Goal: Register for event/course

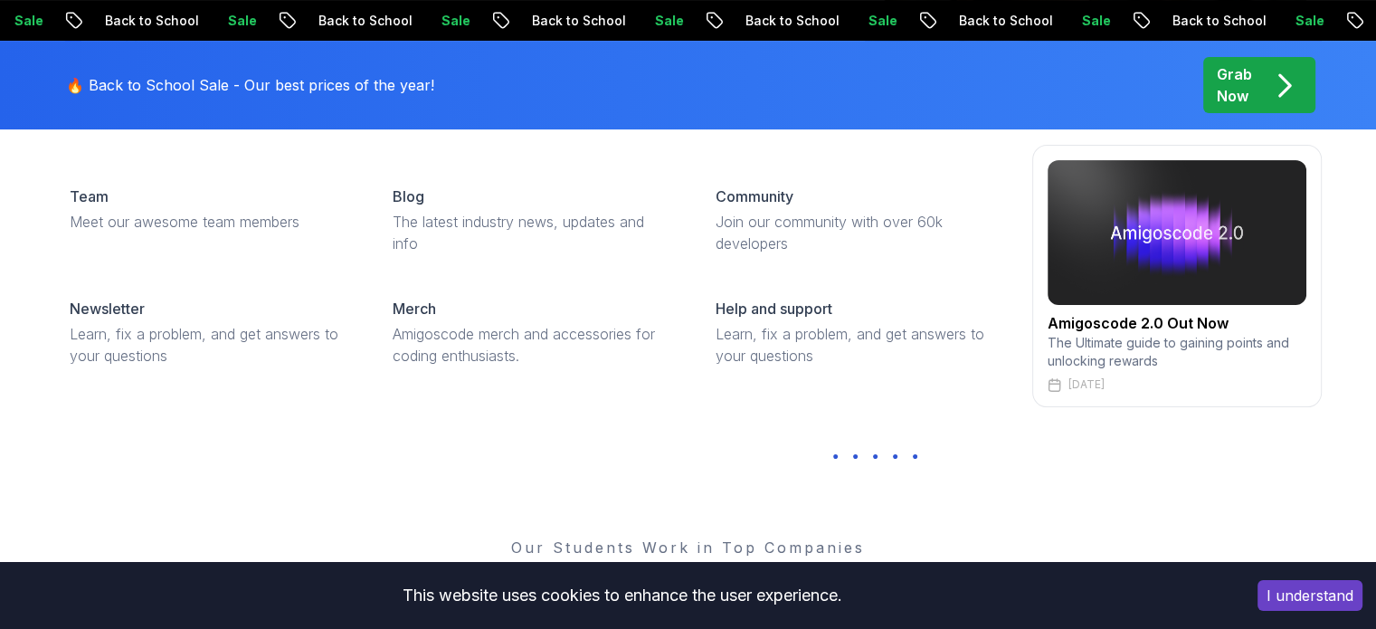
scroll to position [347, 0]
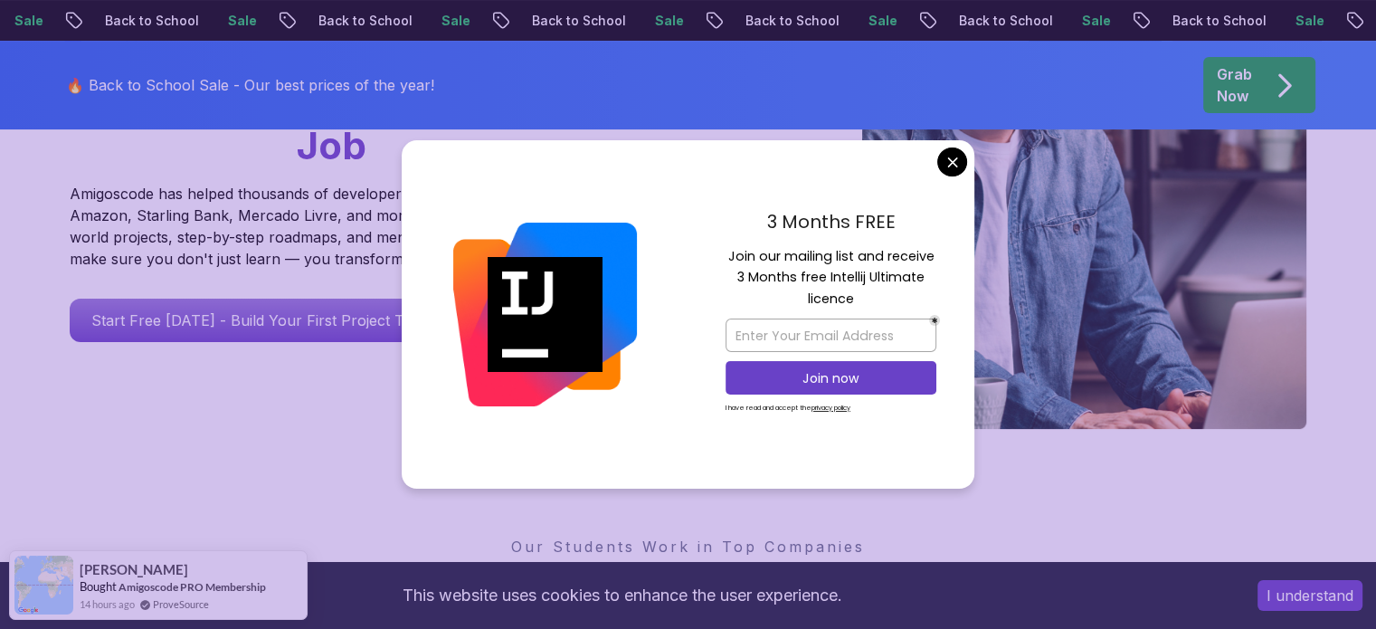
click at [1300, 607] on button "I understand" at bounding box center [1310, 595] width 105 height 31
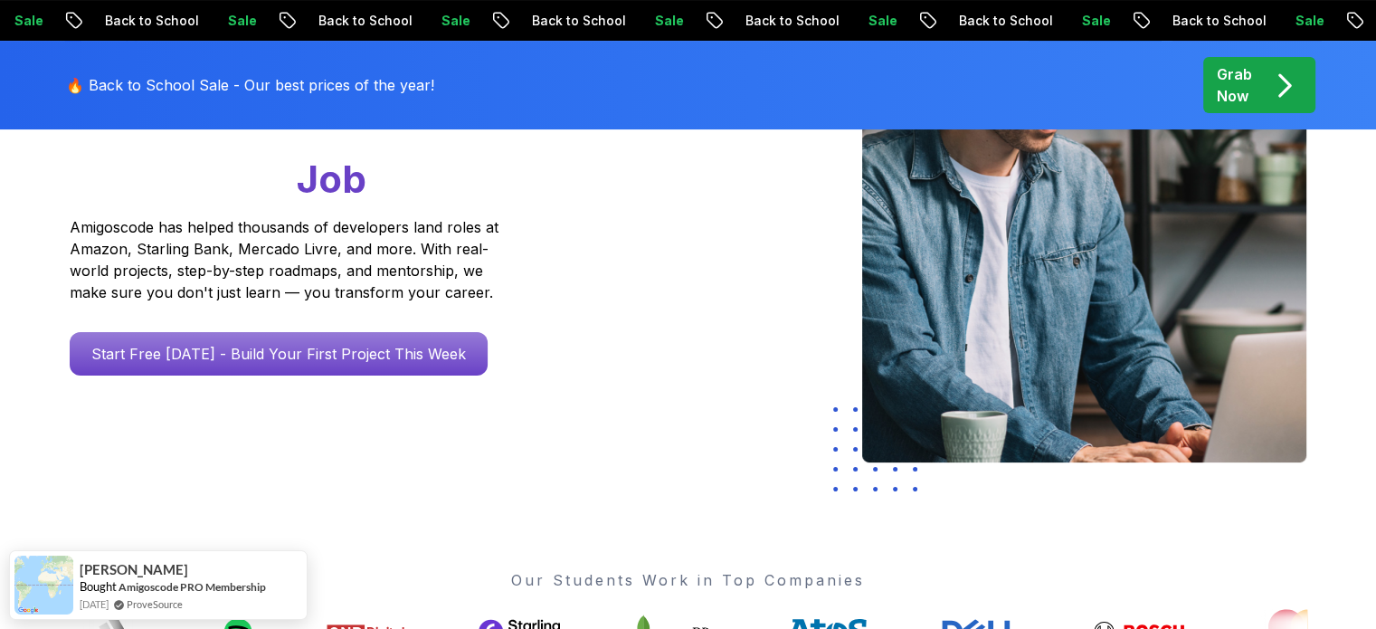
scroll to position [0, 0]
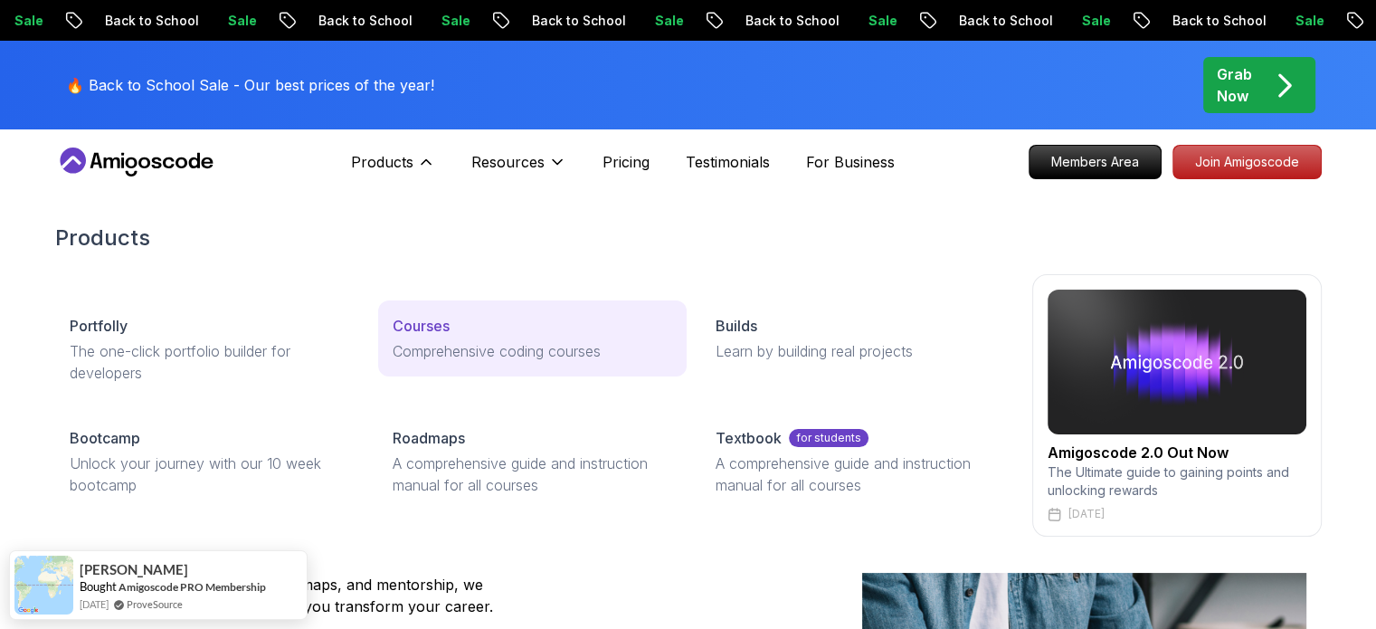
click at [508, 350] on p "Comprehensive coding courses" at bounding box center [533, 351] width 280 height 22
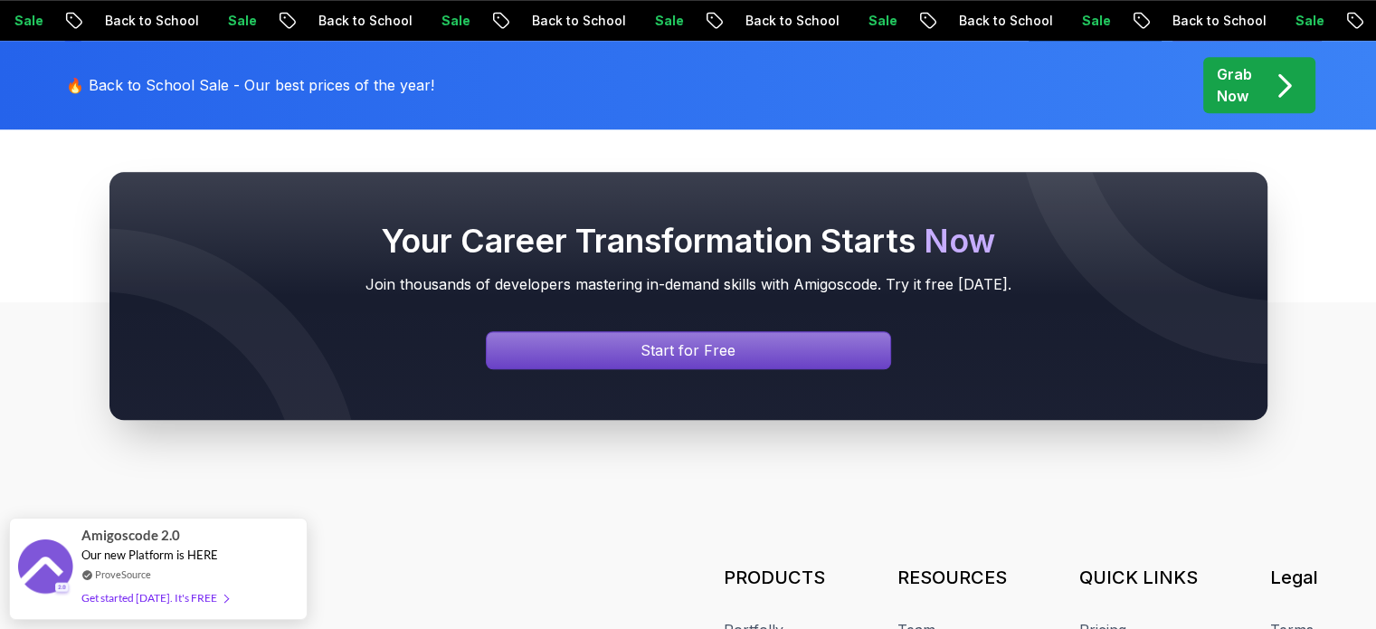
scroll to position [8393, 0]
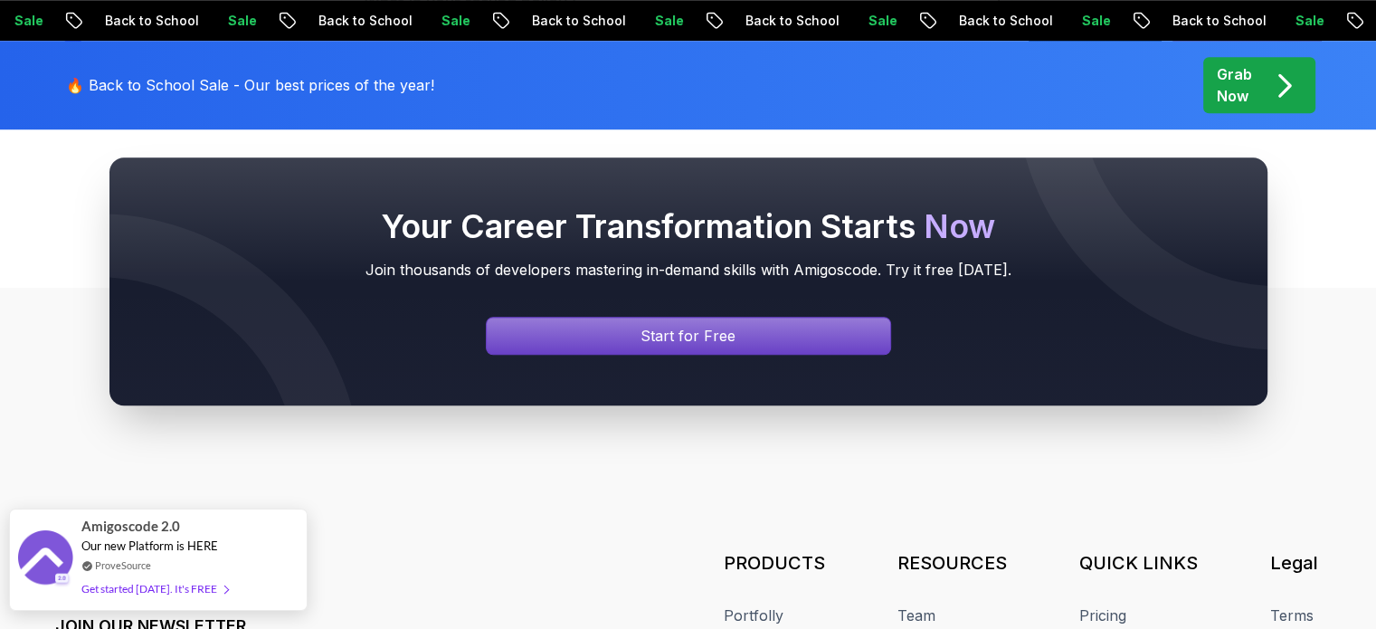
click at [188, 595] on div "Get started today. It's FREE" at bounding box center [154, 588] width 147 height 21
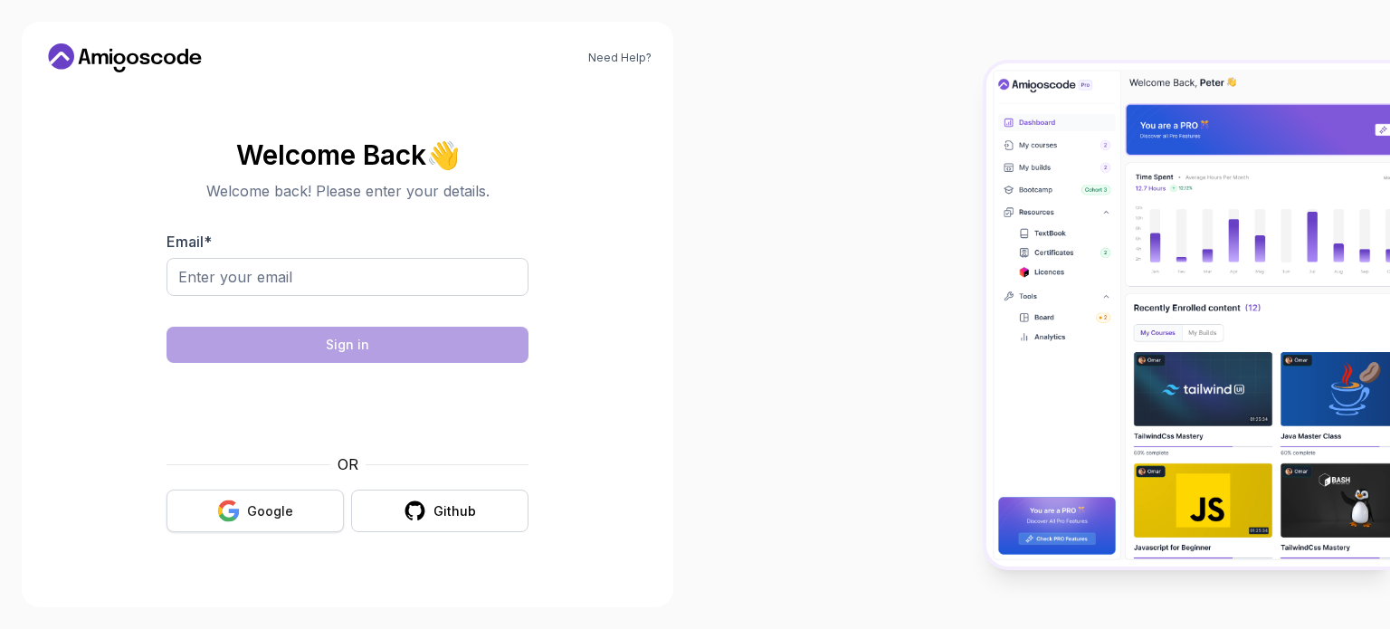
click at [239, 505] on icon "button" at bounding box center [228, 511] width 23 height 23
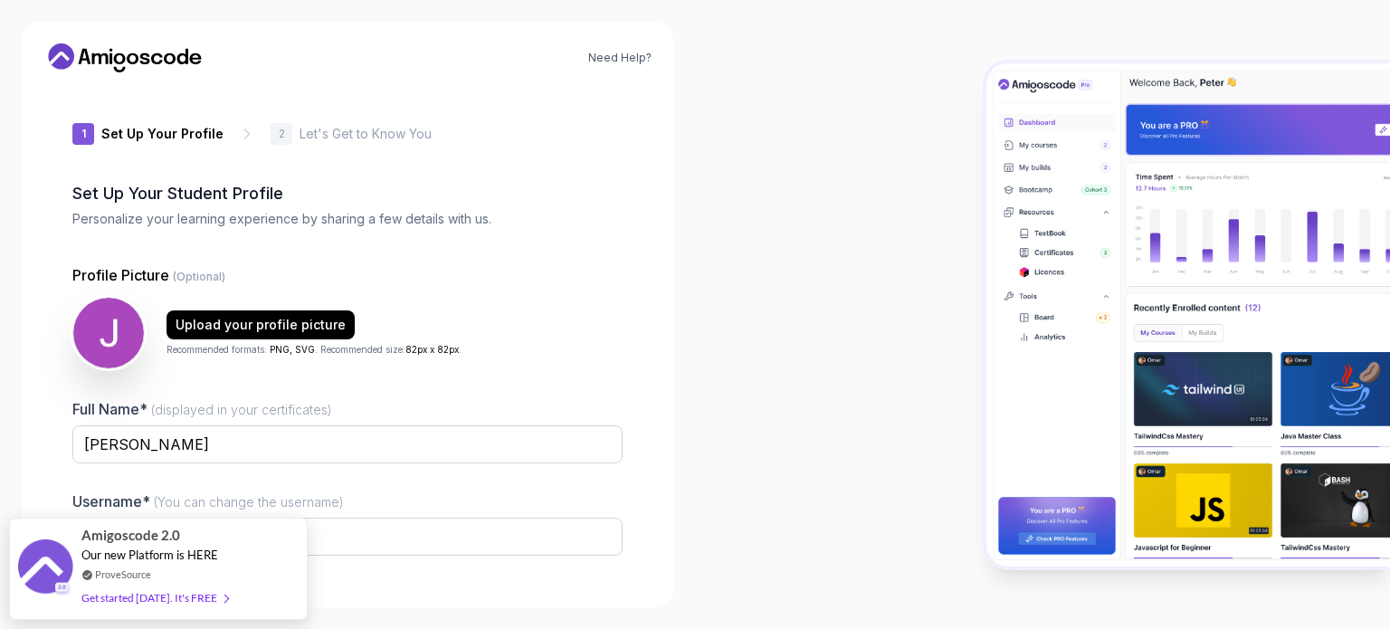
type input "gentleotter8afea"
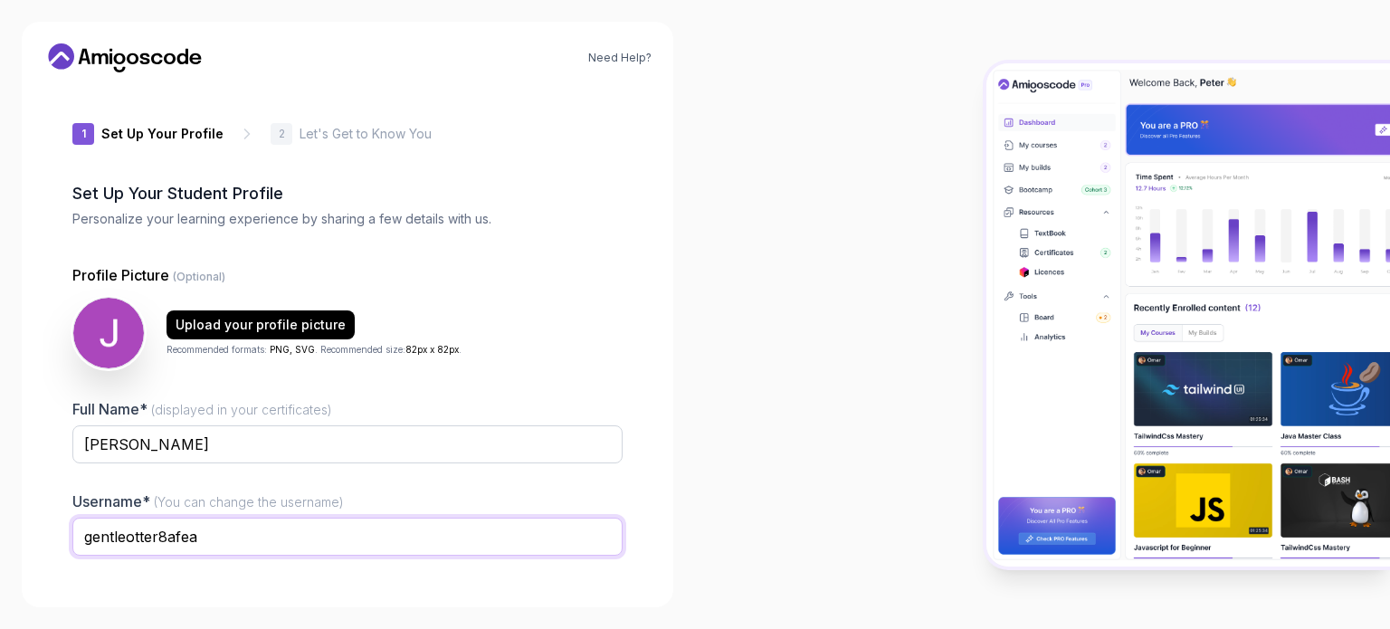
drag, startPoint x: 247, startPoint y: 544, endPoint x: 55, endPoint y: 538, distance: 191.9
click at [55, 538] on div "1 Set Up Your Profile 1 Set Up Your Profile 2 Let's Get to Know You Set Up Your…" at bounding box center [347, 336] width 608 height 499
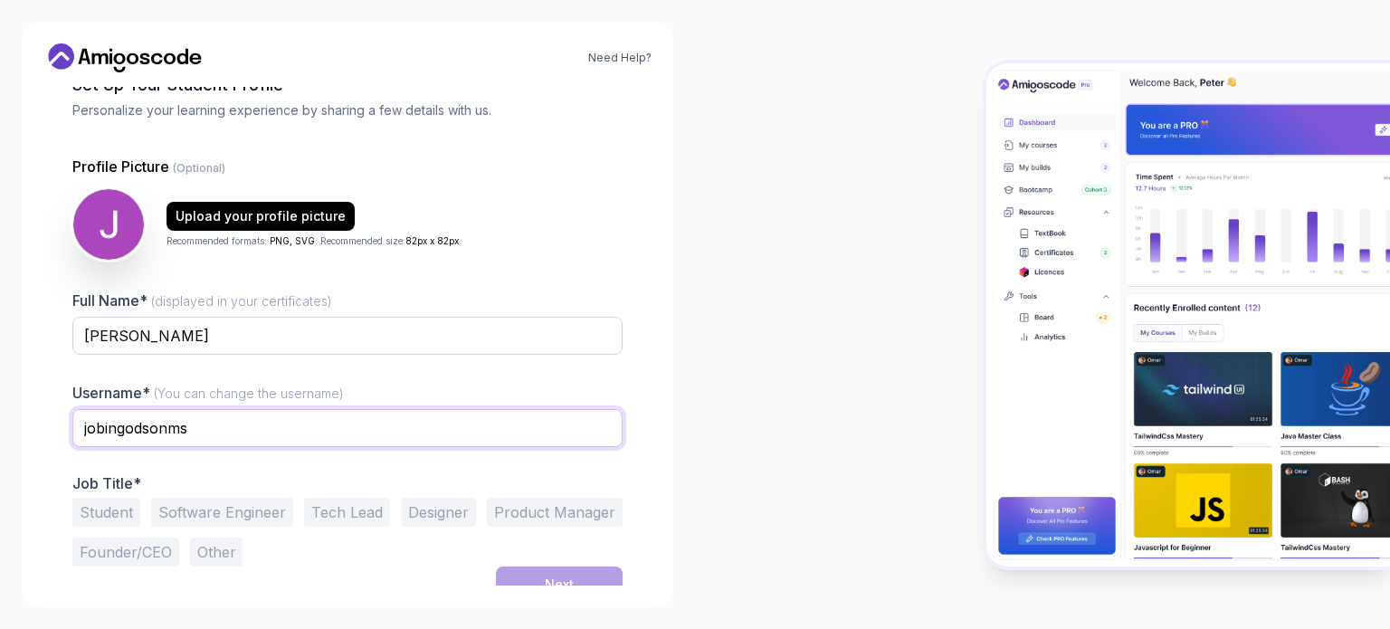
scroll to position [125, 0]
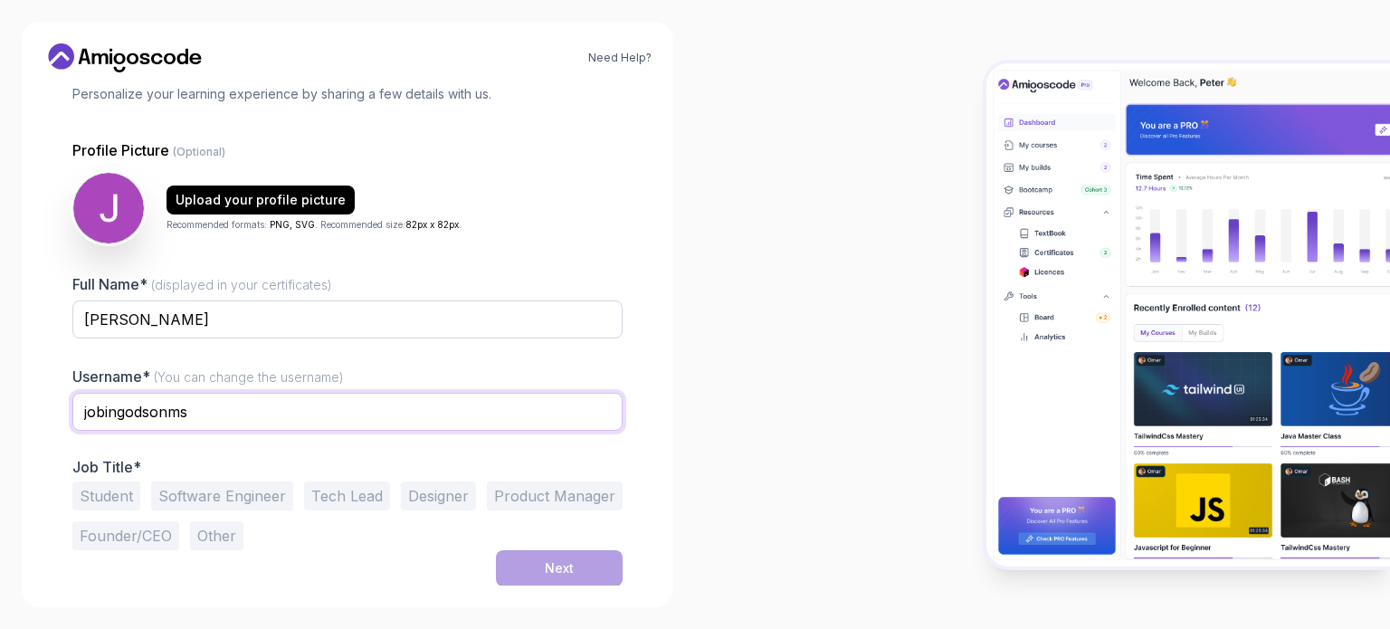
type input "jobingodsonms"
click at [109, 495] on button "Student" at bounding box center [106, 495] width 68 height 29
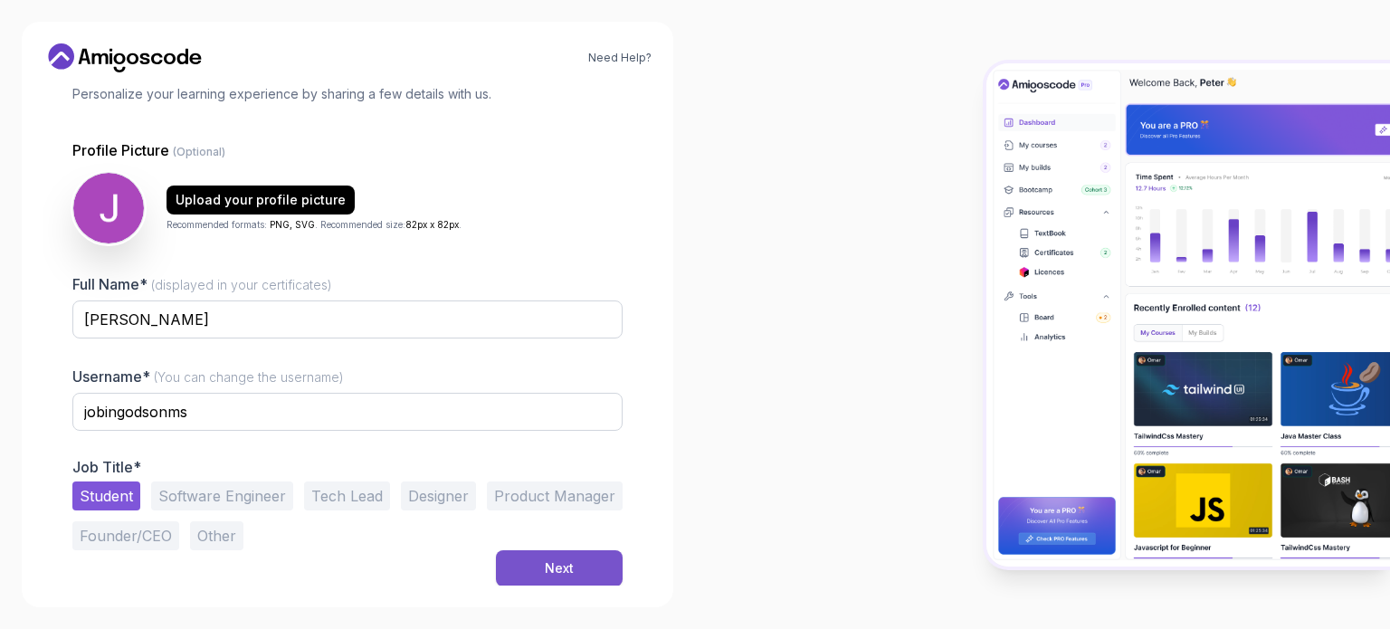
click at [547, 557] on button "Next" at bounding box center [559, 568] width 127 height 36
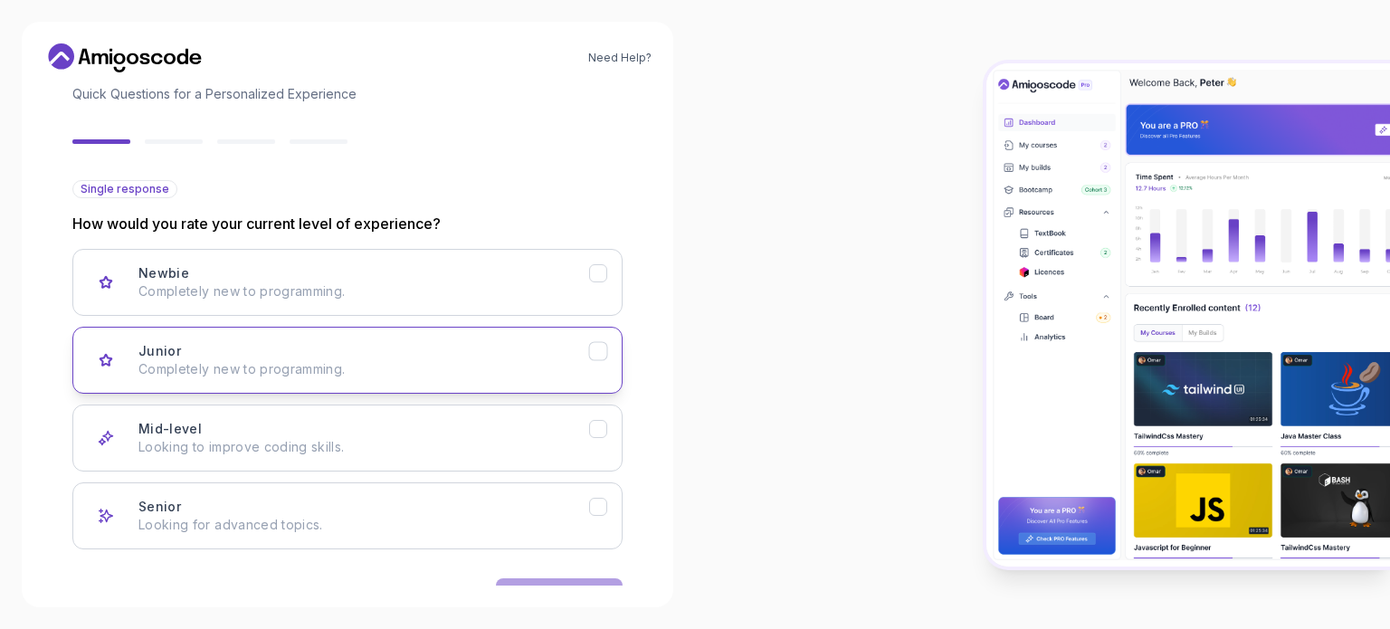
click at [408, 347] on div "Junior Completely new to programming." at bounding box center [363, 360] width 451 height 36
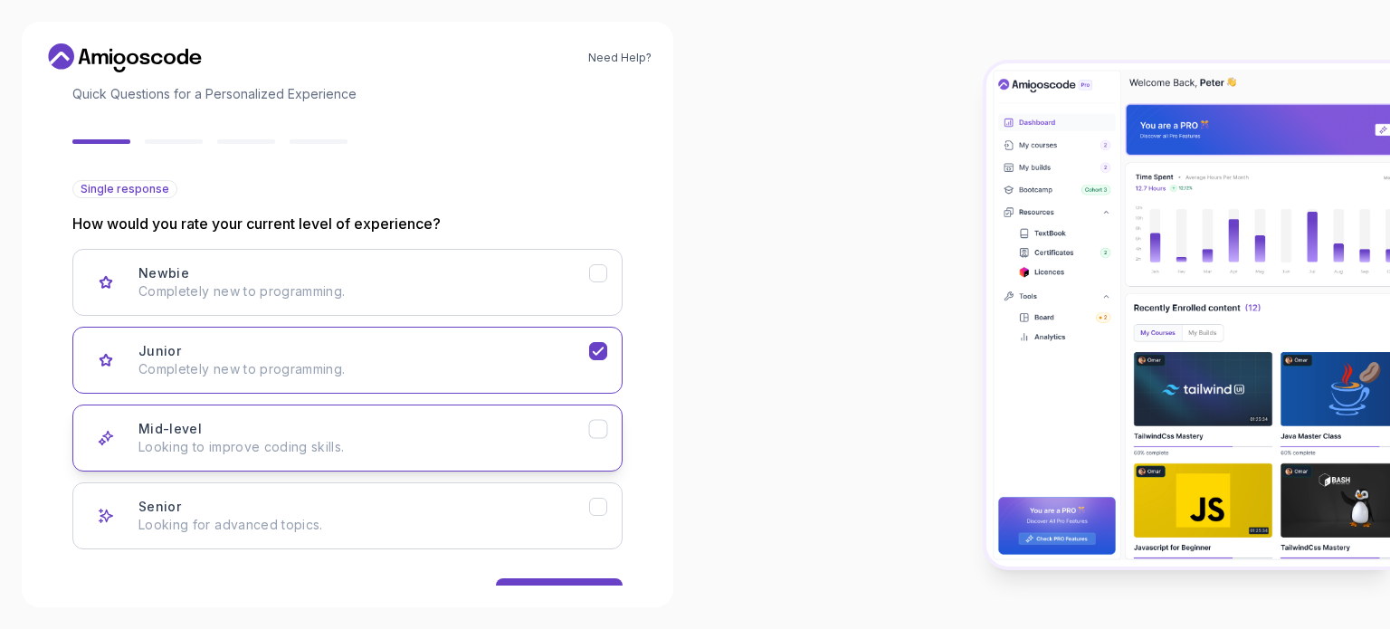
click at [422, 417] on button "Mid-level Looking to improve coding skills." at bounding box center [347, 437] width 550 height 67
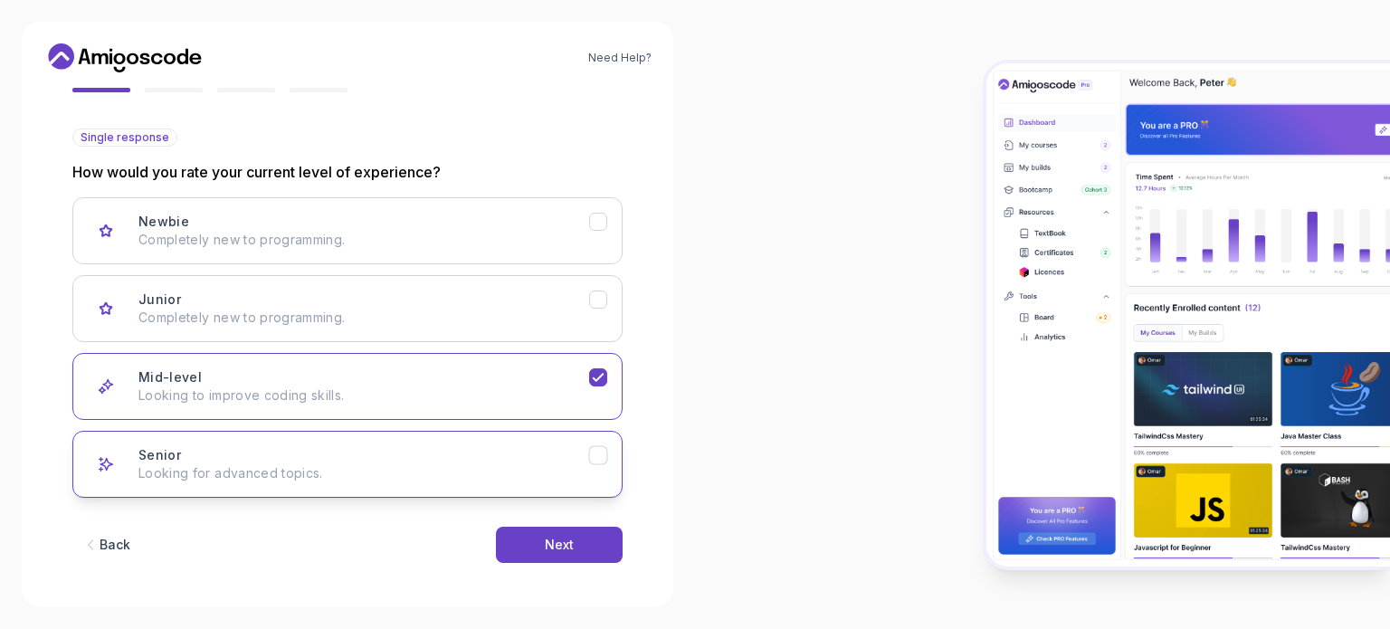
scroll to position [181, 0]
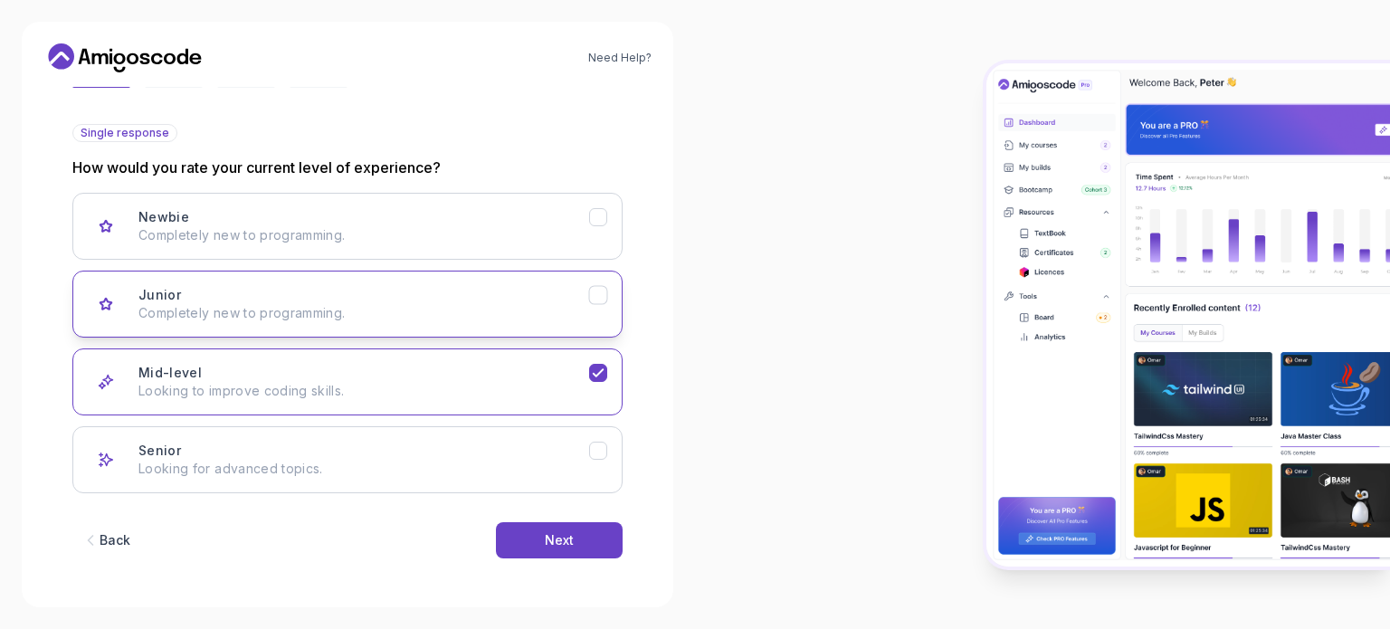
click at [442, 304] on p "Completely new to programming." at bounding box center [363, 313] width 451 height 18
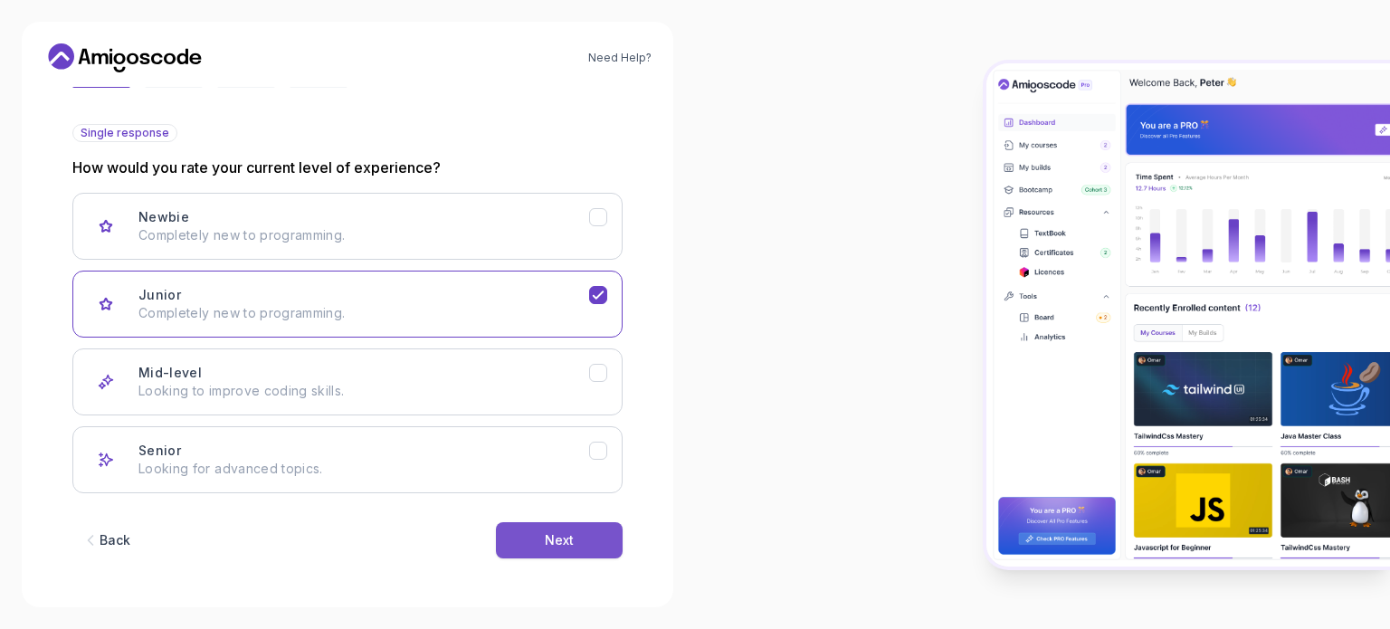
click at [557, 535] on div "Next" at bounding box center [559, 540] width 29 height 18
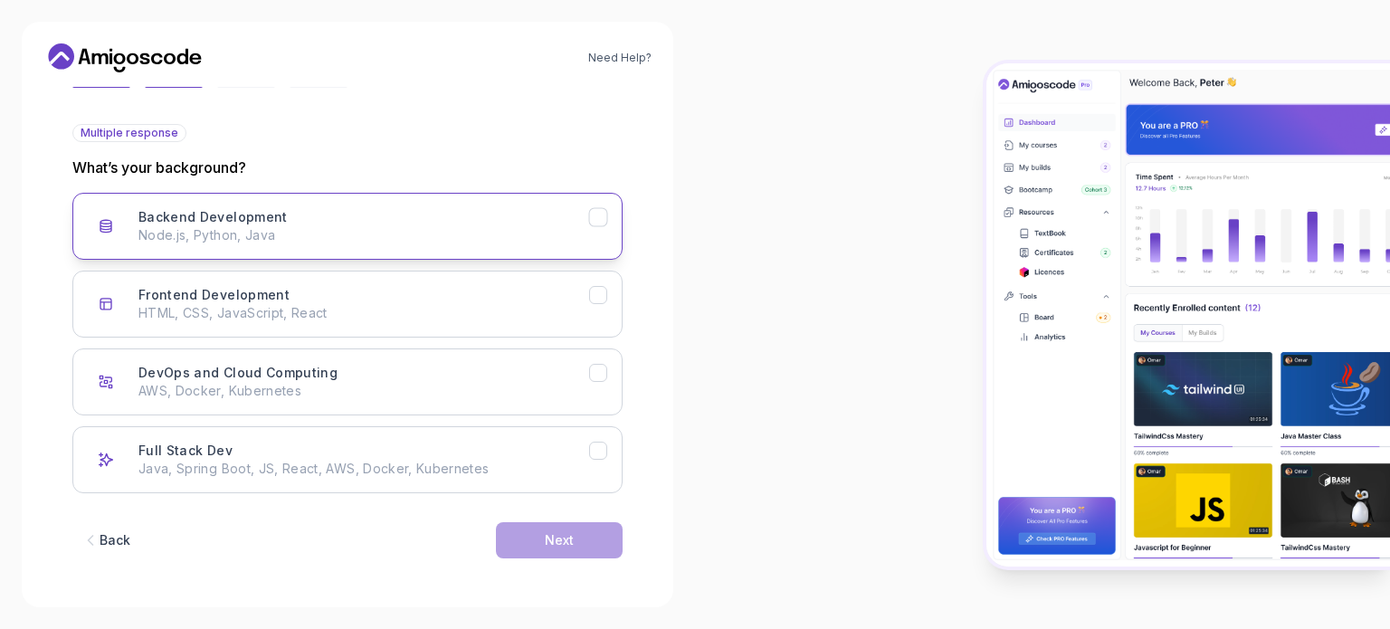
click at [474, 229] on p "Node.js, Python, Java" at bounding box center [363, 235] width 451 height 18
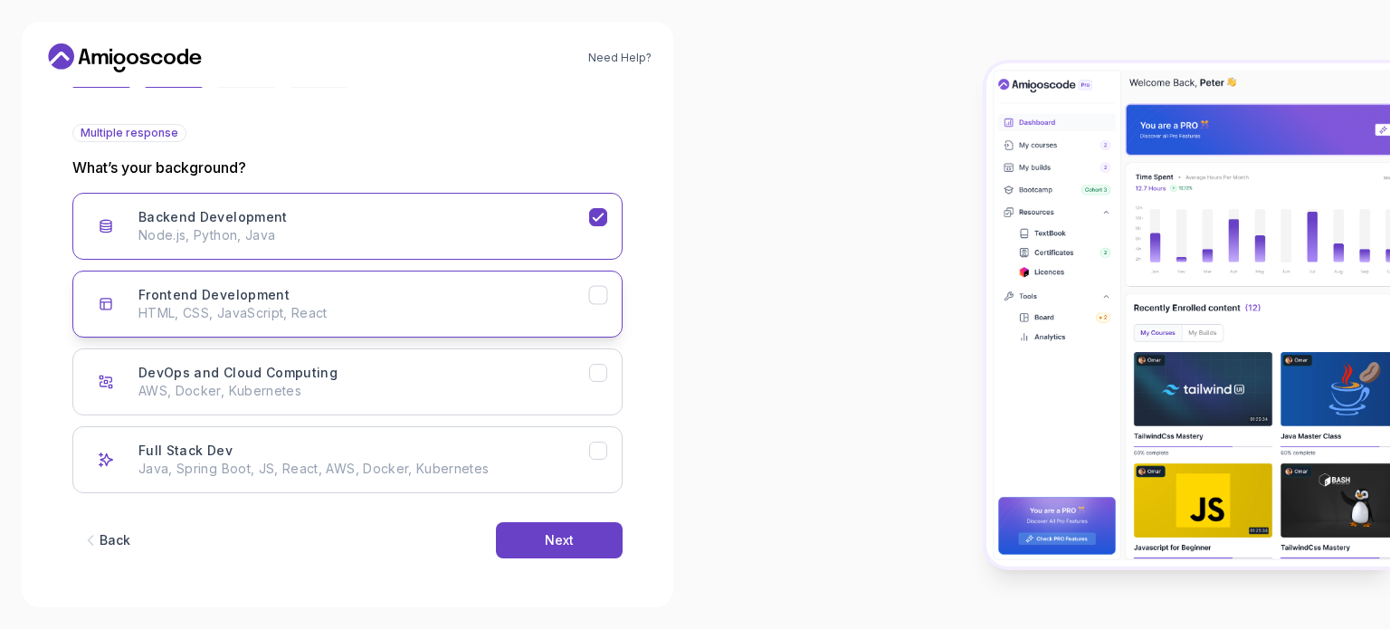
click at [479, 298] on div "Frontend Development HTML, CSS, JavaScript, React" at bounding box center [363, 304] width 451 height 36
click at [521, 282] on button "Frontend Development HTML, CSS, JavaScript, React" at bounding box center [347, 304] width 550 height 67
click at [499, 216] on div "Backend Development Node.js, Python, Java" at bounding box center [363, 226] width 451 height 36
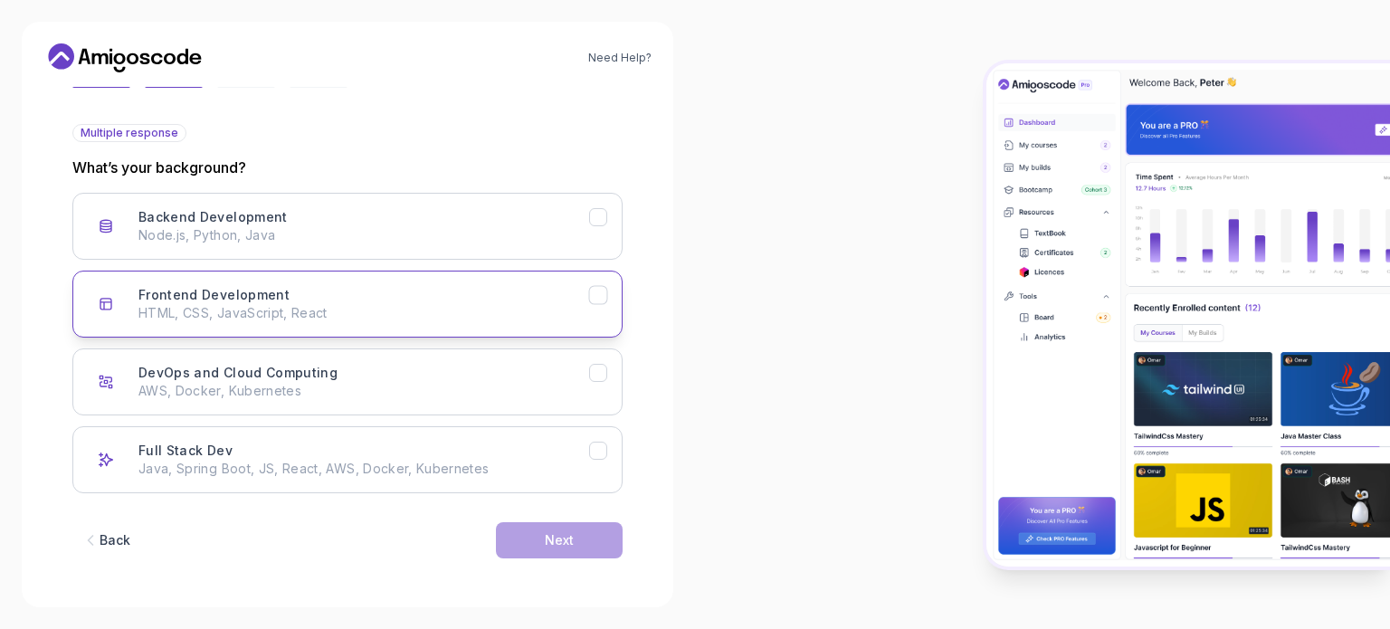
click at [473, 308] on p "HTML, CSS, JavaScript, React" at bounding box center [363, 313] width 451 height 18
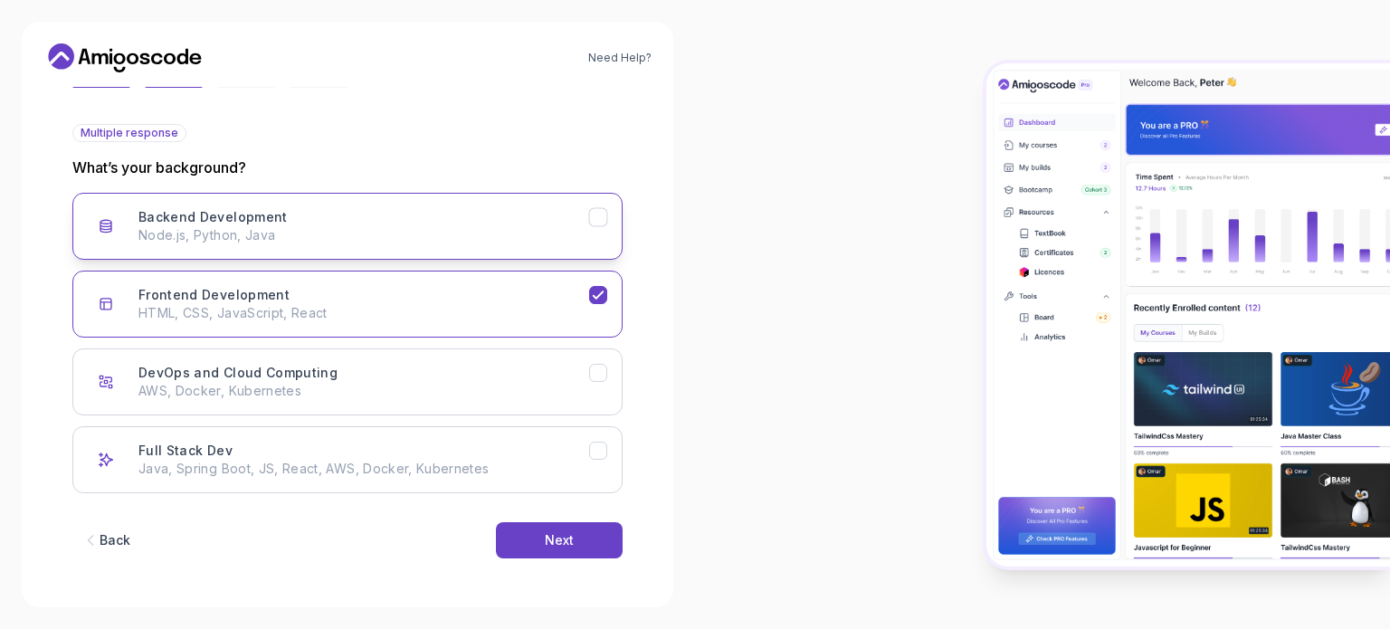
click at [423, 221] on div "Backend Development Node.js, Python, Java" at bounding box center [363, 226] width 451 height 36
click at [554, 545] on div "Next" at bounding box center [559, 540] width 29 height 18
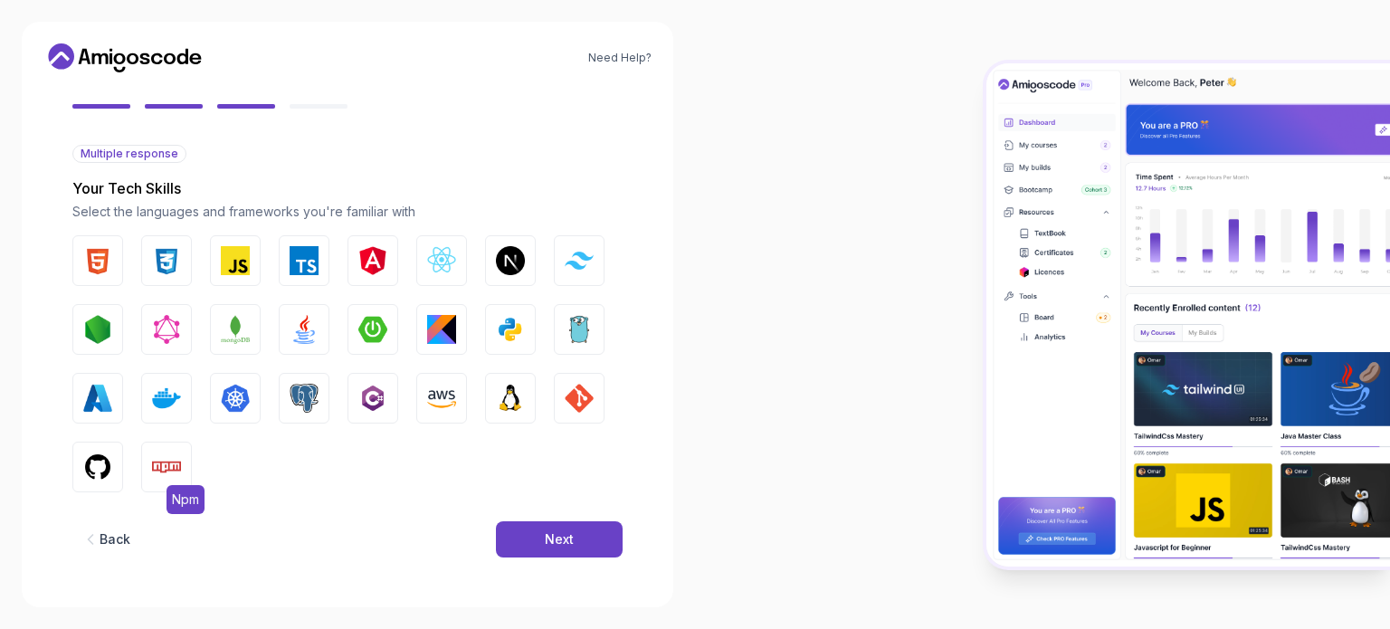
click at [177, 461] on img "button" at bounding box center [166, 466] width 29 height 29
click at [162, 472] on img "button" at bounding box center [166, 466] width 29 height 29
click at [110, 463] on img "button" at bounding box center [97, 466] width 29 height 29
click at [579, 394] on img "button" at bounding box center [579, 398] width 29 height 29
click at [109, 258] on img "button" at bounding box center [97, 260] width 29 height 29
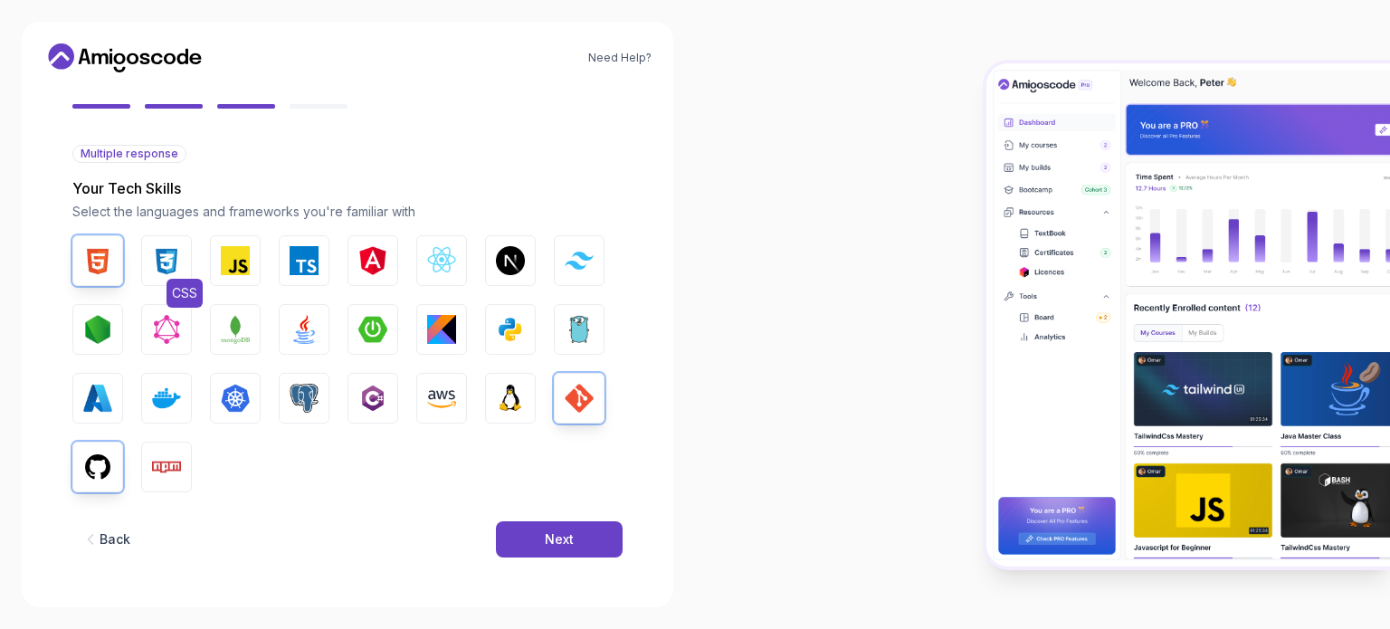
click at [163, 267] on img "button" at bounding box center [166, 260] width 29 height 29
click at [252, 329] on button "MongoDB" at bounding box center [235, 329] width 51 height 51
click at [248, 330] on img "button" at bounding box center [235, 329] width 29 height 29
click at [491, 315] on button "Python" at bounding box center [510, 329] width 51 height 51
click at [585, 402] on img "button" at bounding box center [579, 398] width 29 height 29
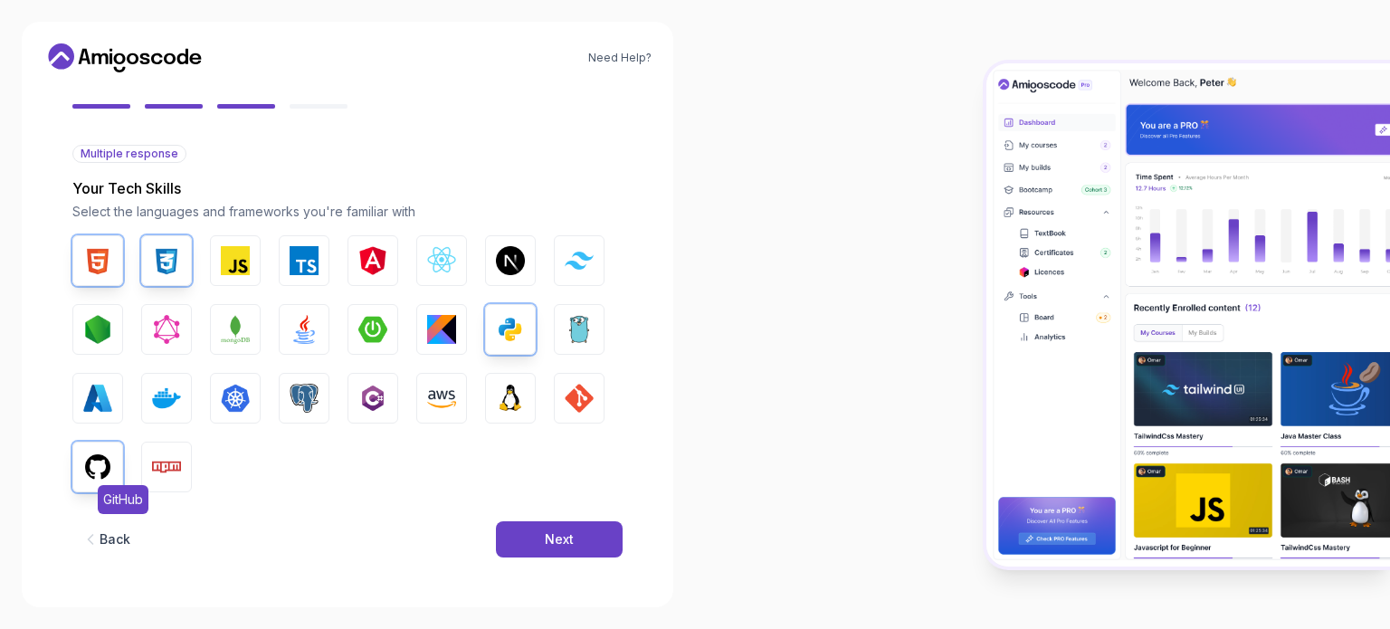
click at [112, 467] on button "GitHub" at bounding box center [97, 467] width 51 height 51
click at [497, 338] on img "button" at bounding box center [510, 329] width 29 height 29
click at [568, 549] on button "Next" at bounding box center [559, 539] width 127 height 36
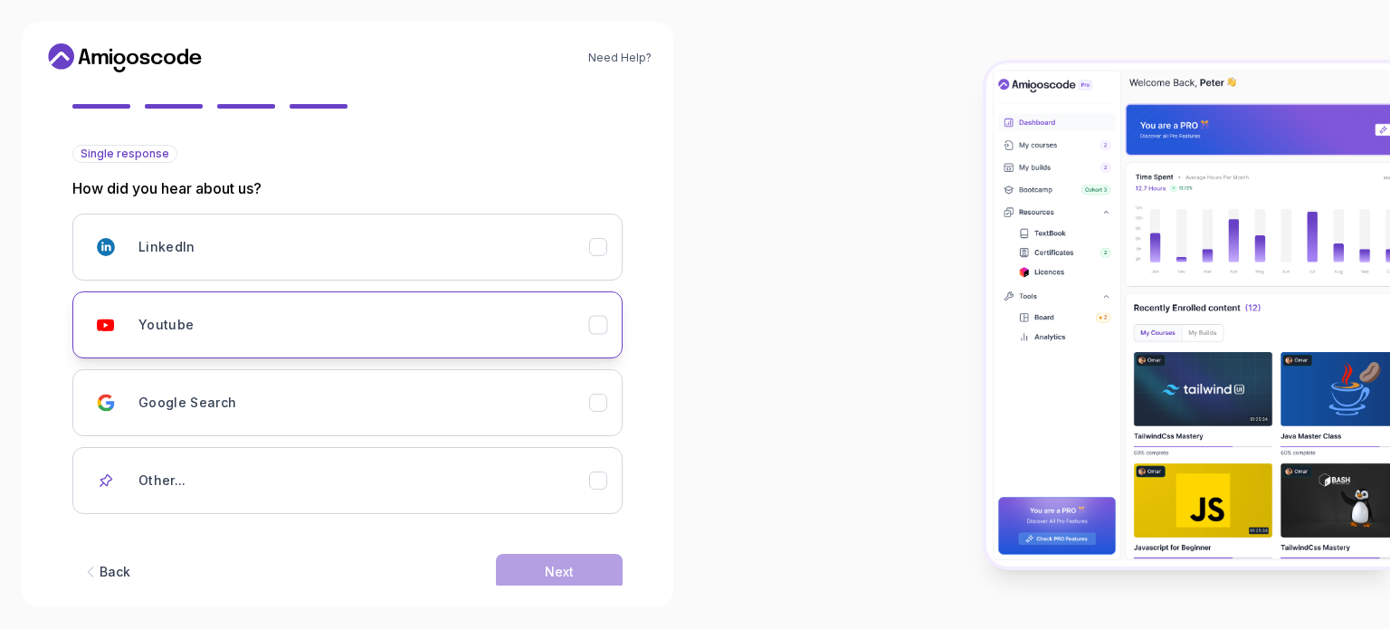
click at [571, 328] on div "Youtube" at bounding box center [363, 325] width 451 height 36
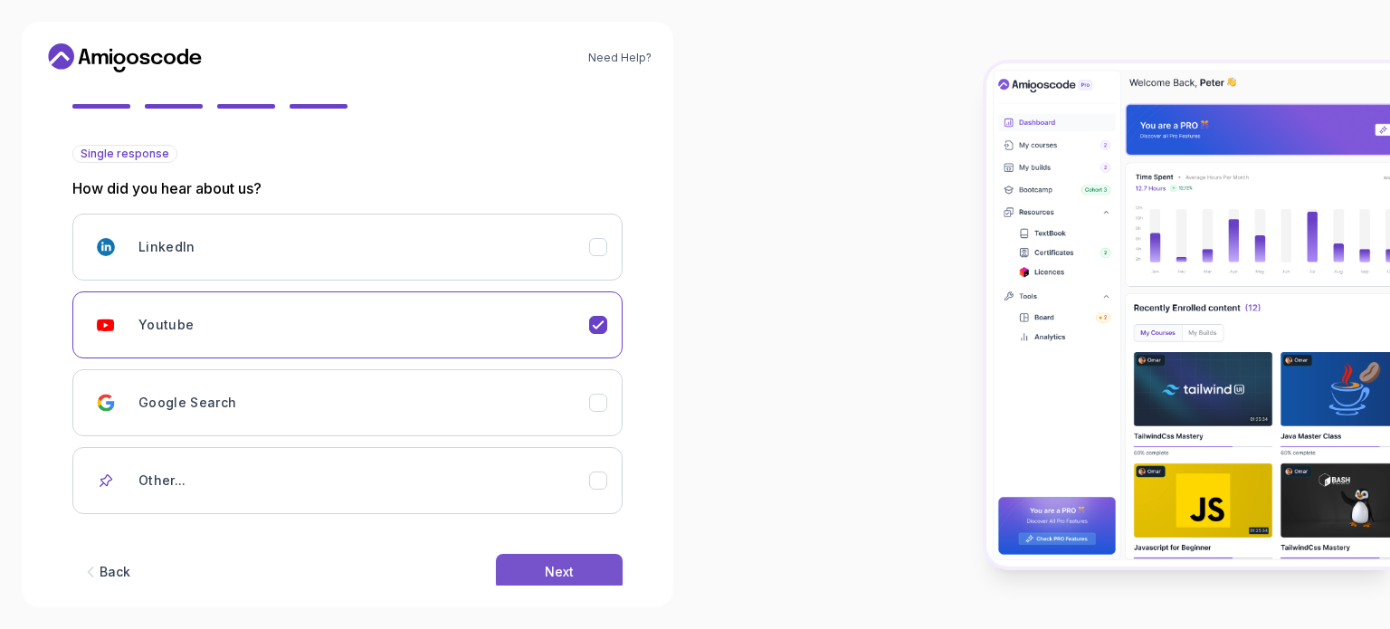
click at [557, 554] on button "Next" at bounding box center [559, 572] width 127 height 36
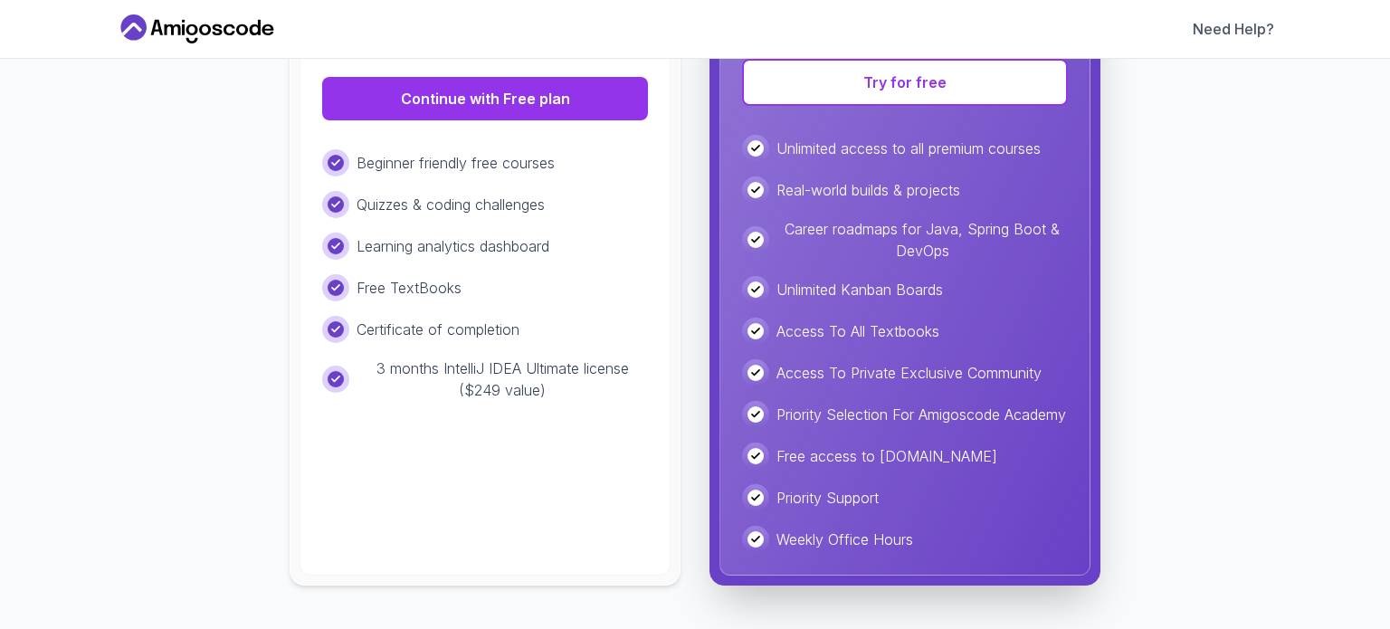
scroll to position [45, 0]
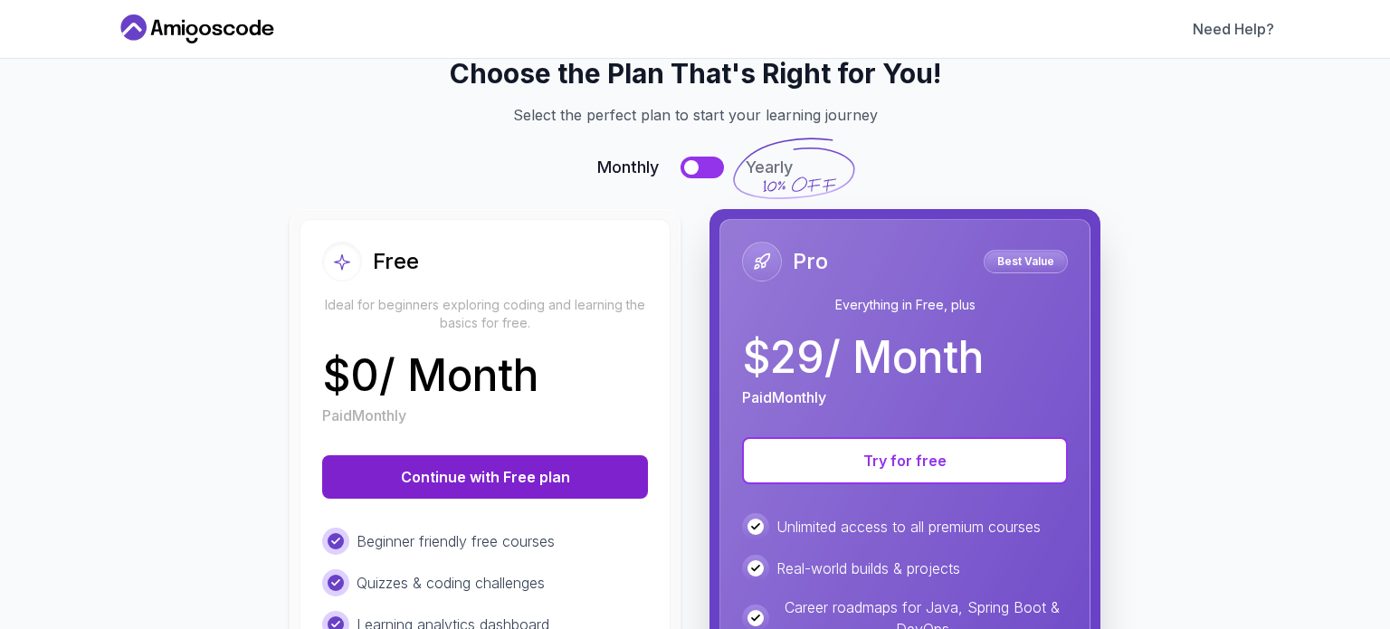
click at [537, 478] on button "Continue with Free plan" at bounding box center [485, 476] width 326 height 43
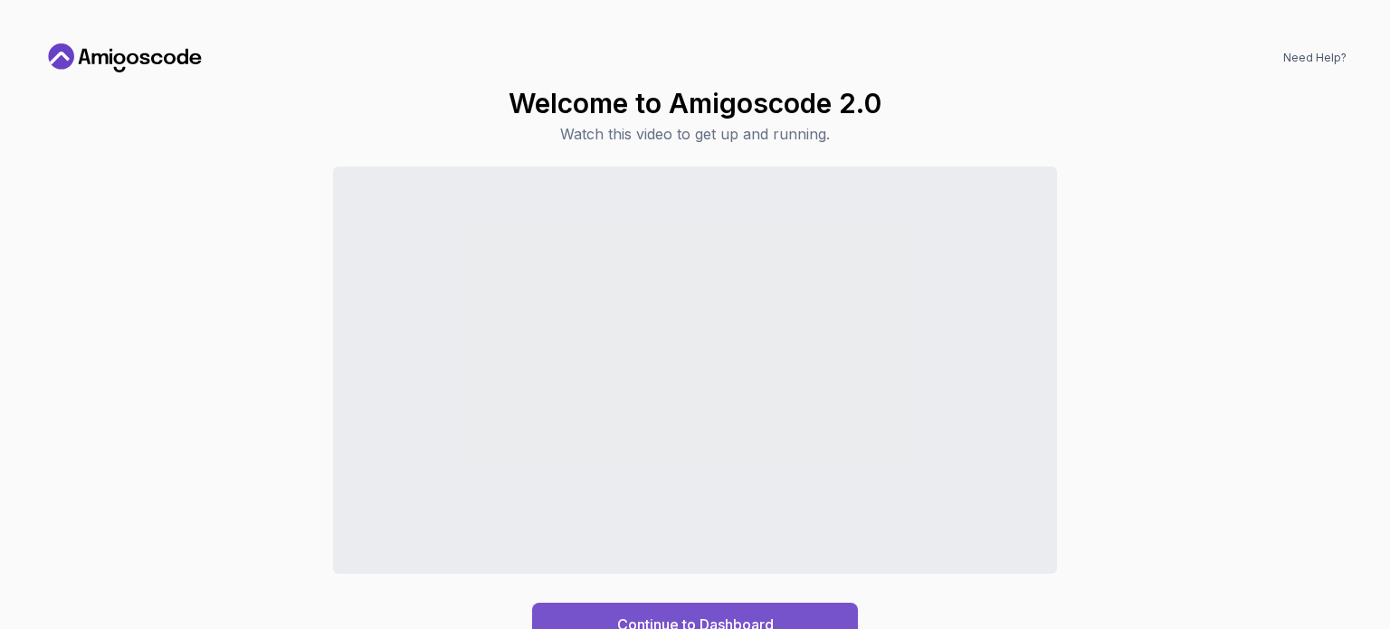
click at [817, 618] on button "Continue to Dashboard" at bounding box center [695, 624] width 326 height 43
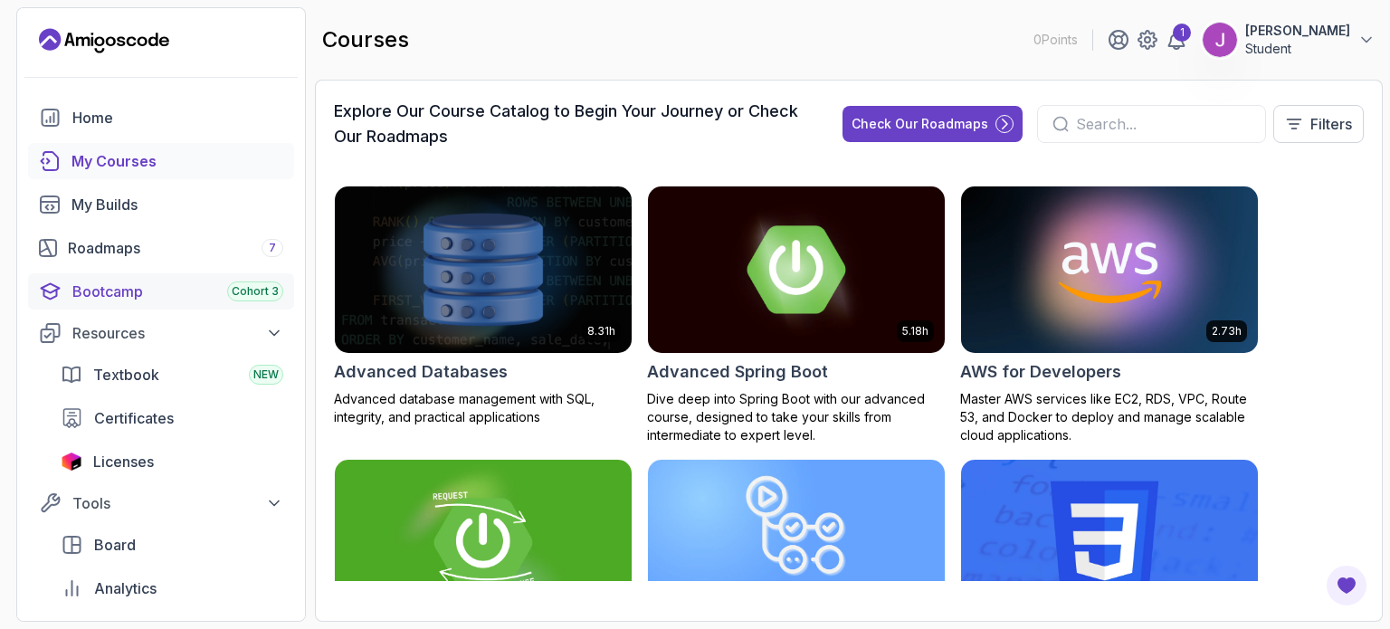
click at [235, 281] on div "Bootcamp Cohort 3" at bounding box center [177, 292] width 211 height 22
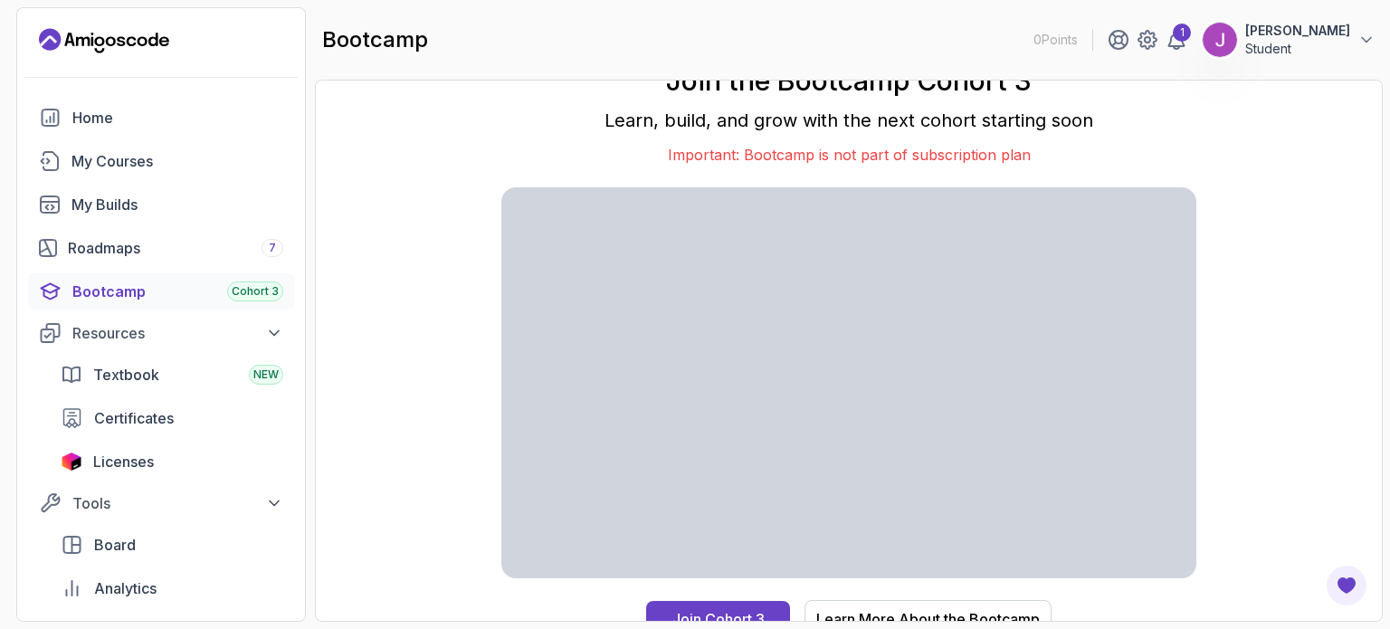
scroll to position [16, 0]
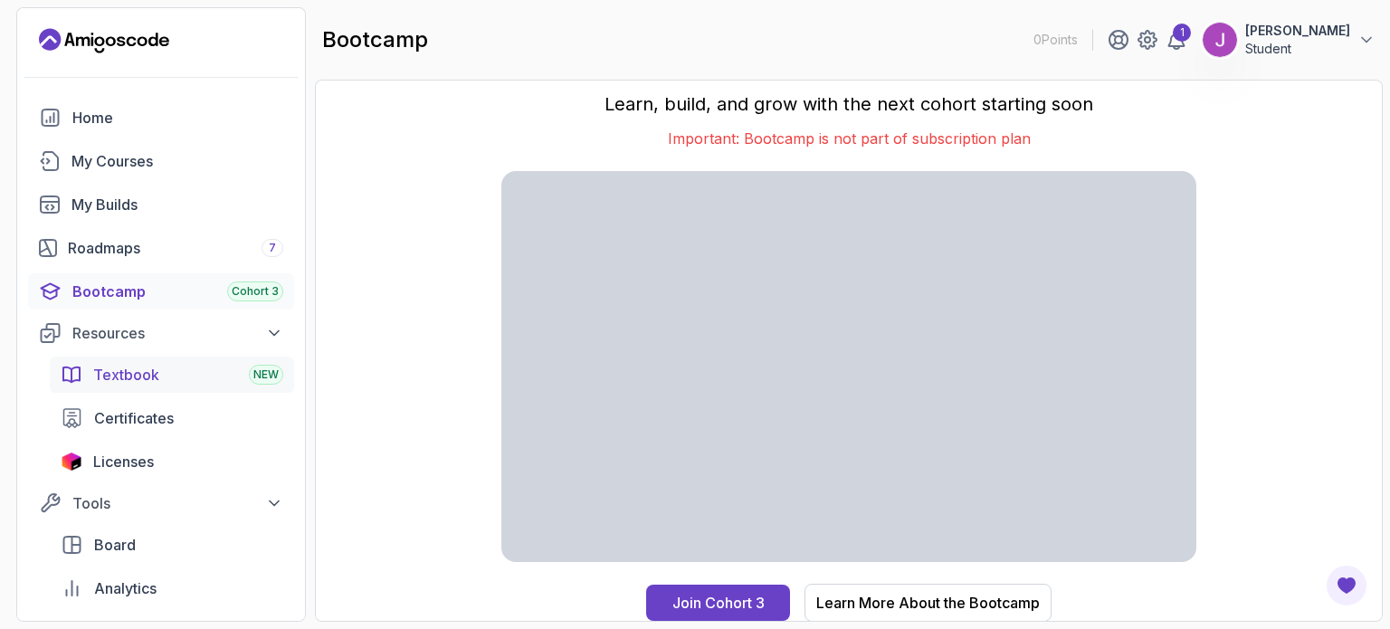
click at [110, 375] on span "Textbook" at bounding box center [126, 375] width 66 height 22
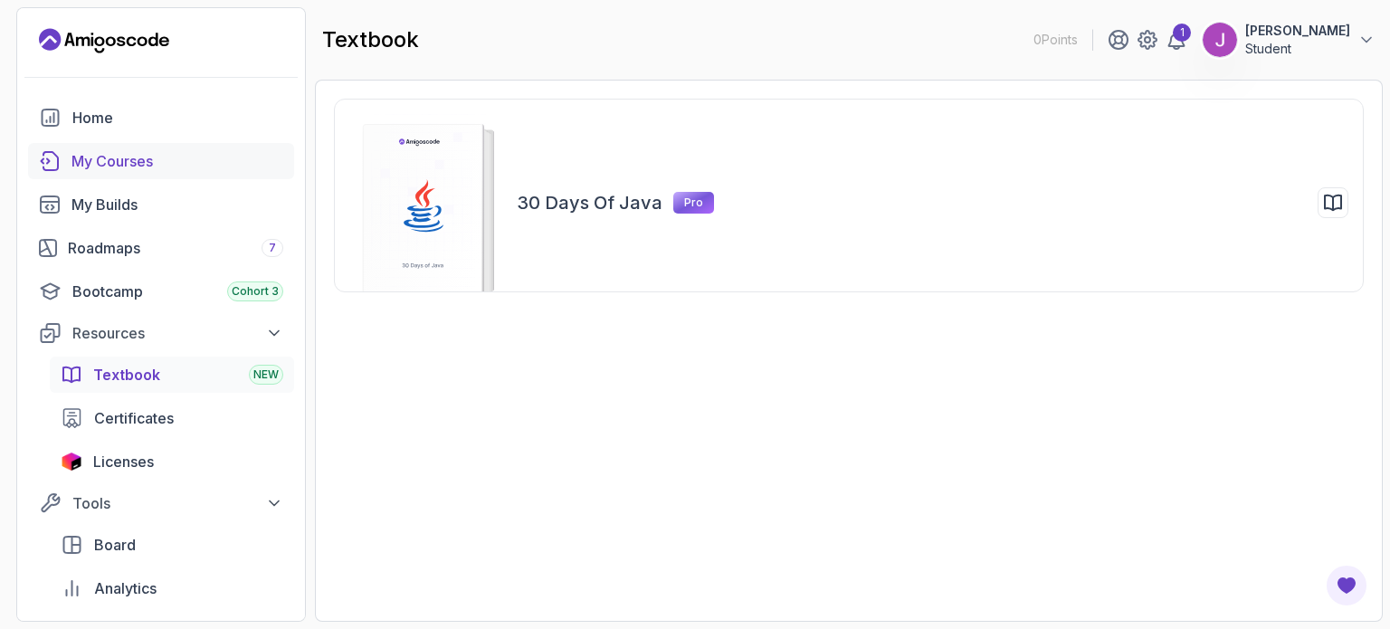
click at [133, 157] on div "My Courses" at bounding box center [177, 161] width 212 height 22
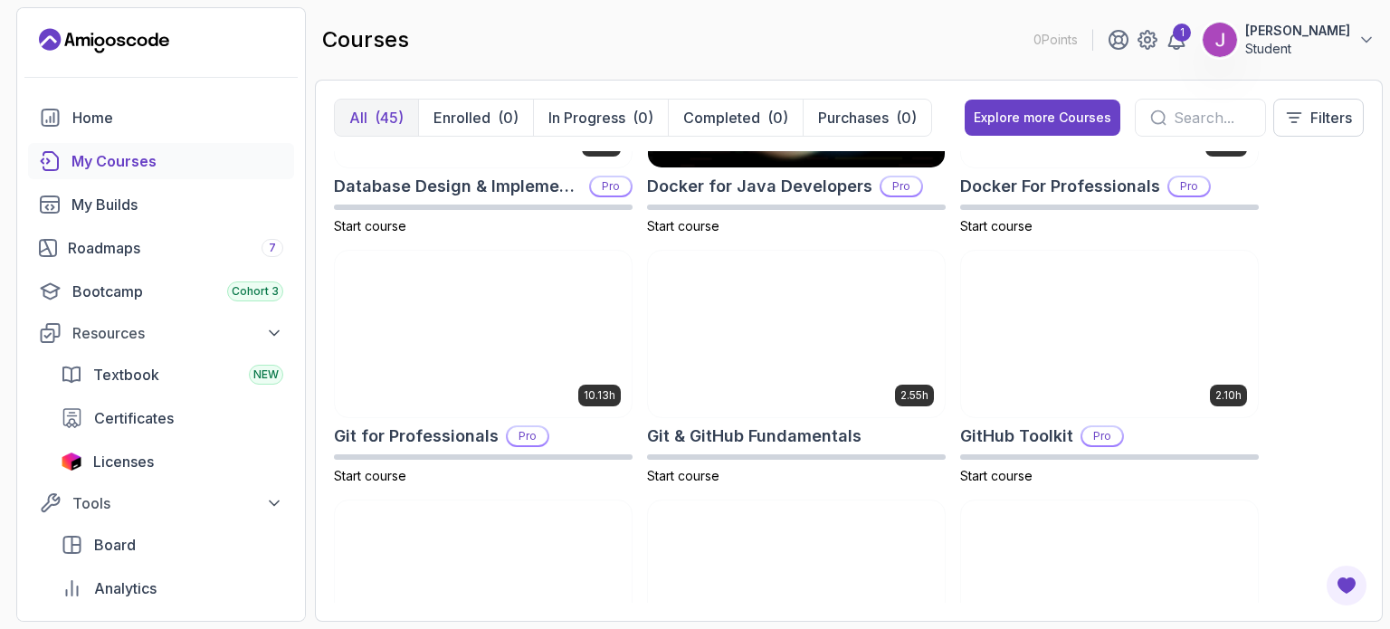
scroll to position [1042, 0]
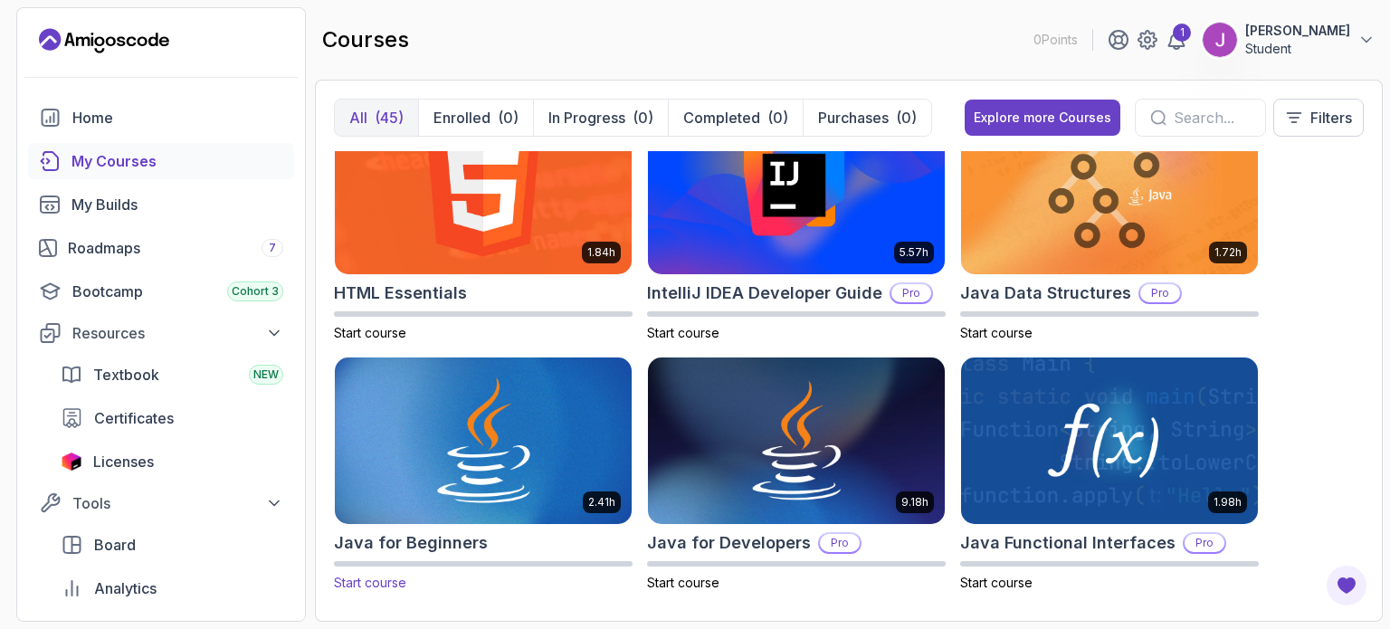
click at [518, 429] on img at bounding box center [483, 441] width 311 height 175
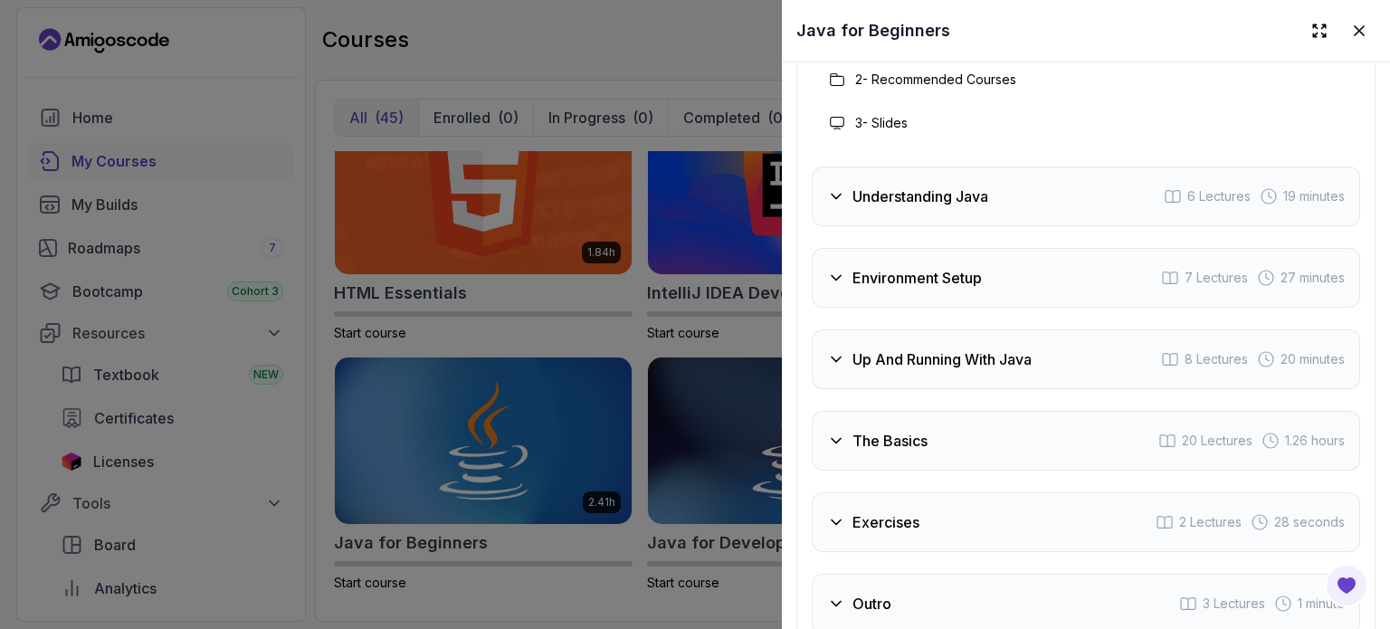
scroll to position [3528, 0]
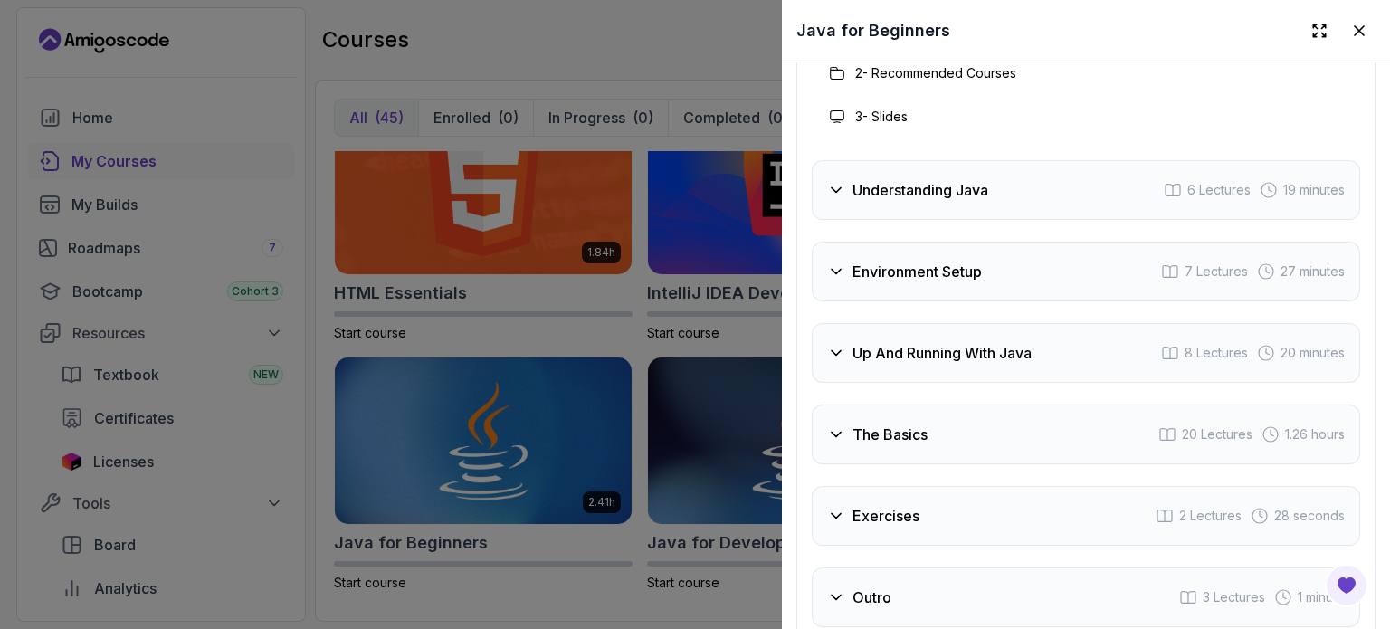
click at [838, 507] on icon at bounding box center [836, 516] width 18 height 18
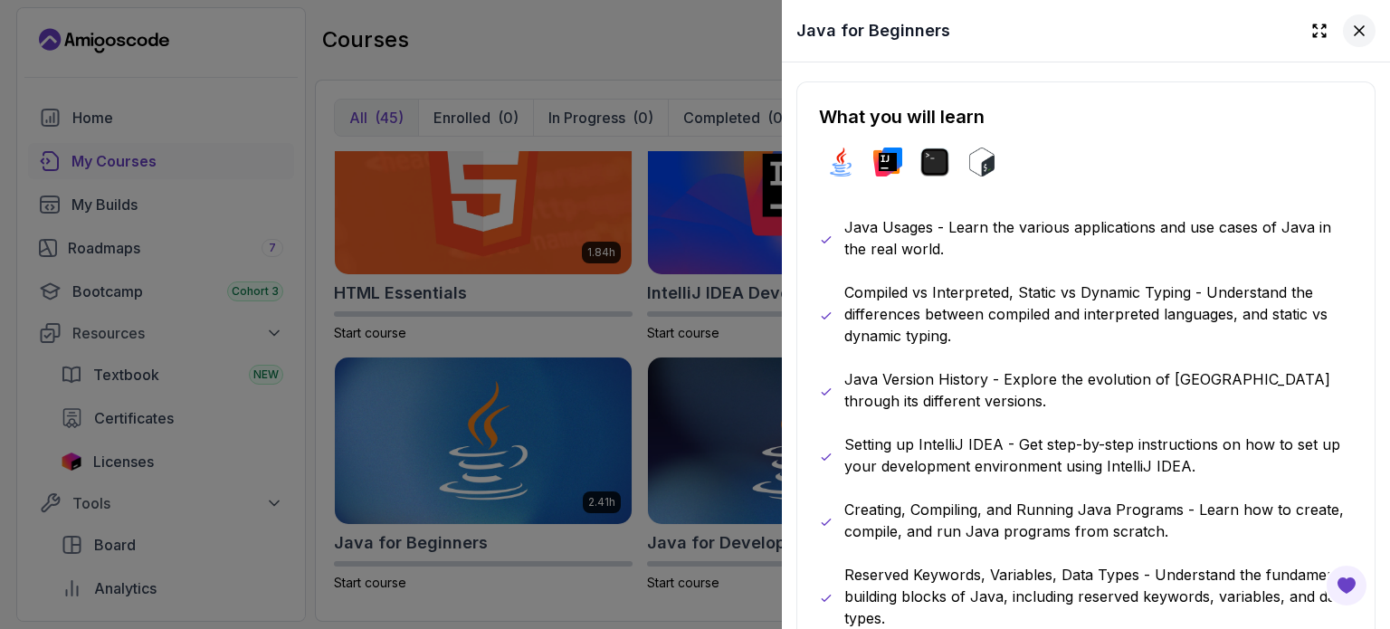
scroll to position [933, 0]
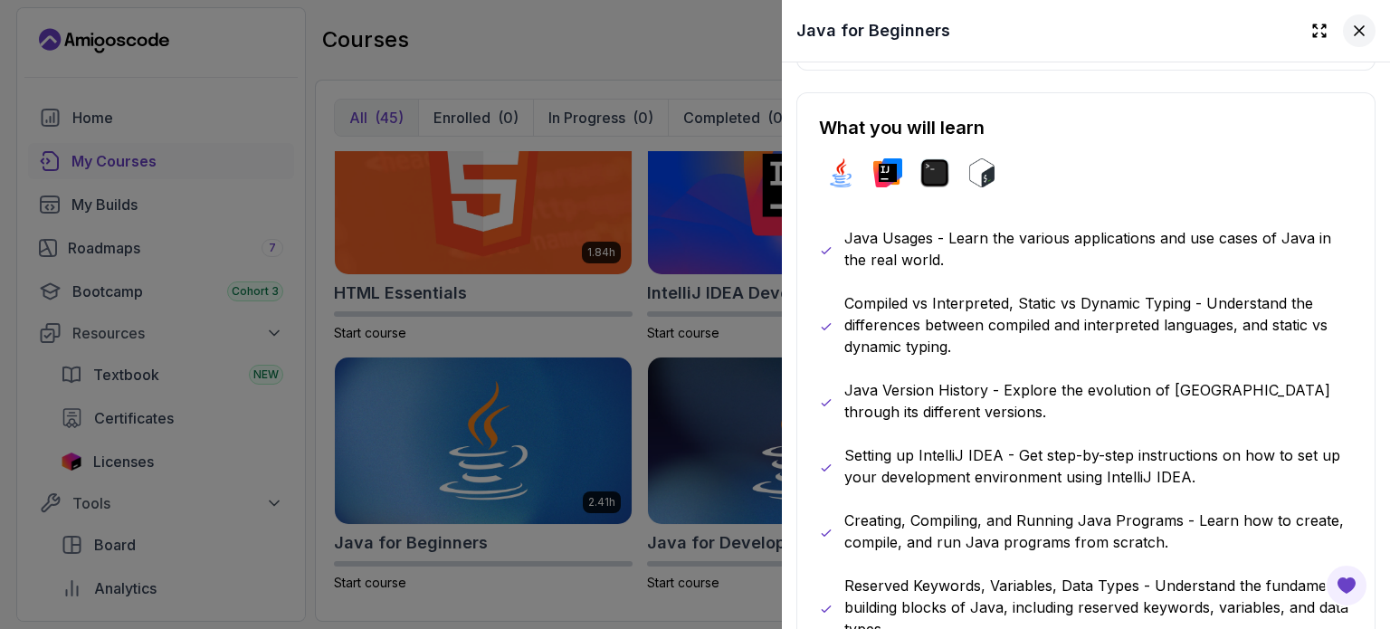
click at [1343, 31] on button at bounding box center [1359, 30] width 33 height 33
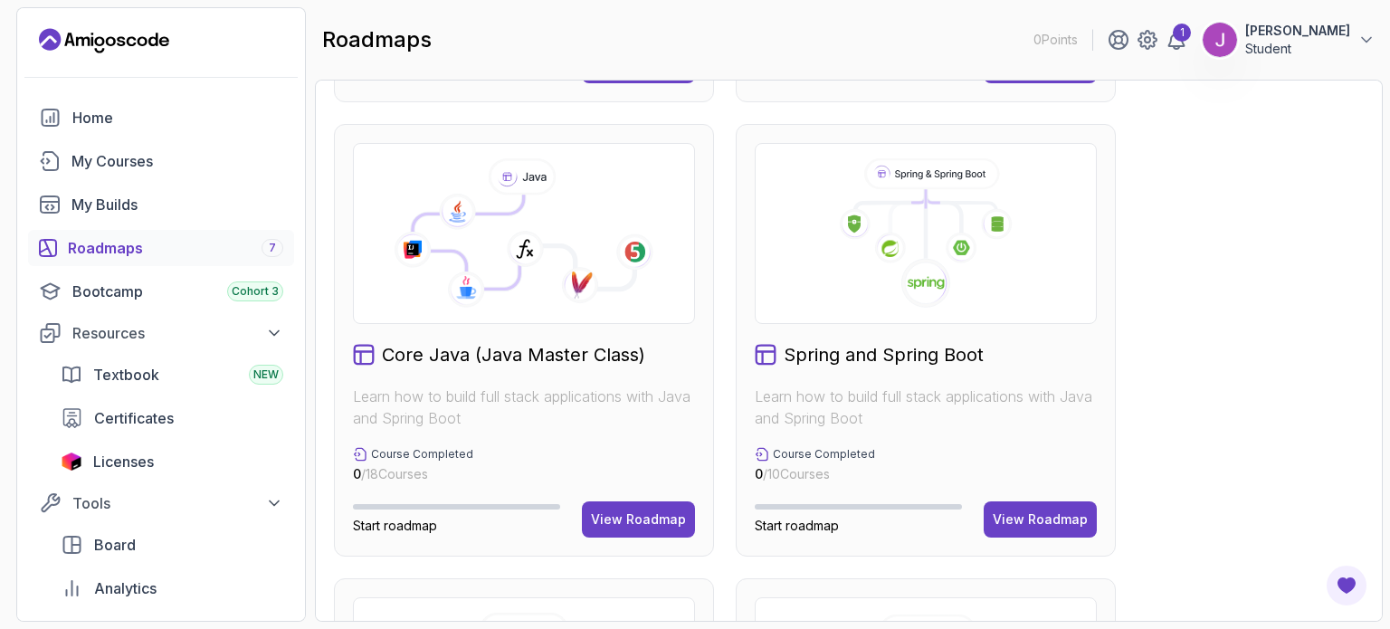
scroll to position [434, 0]
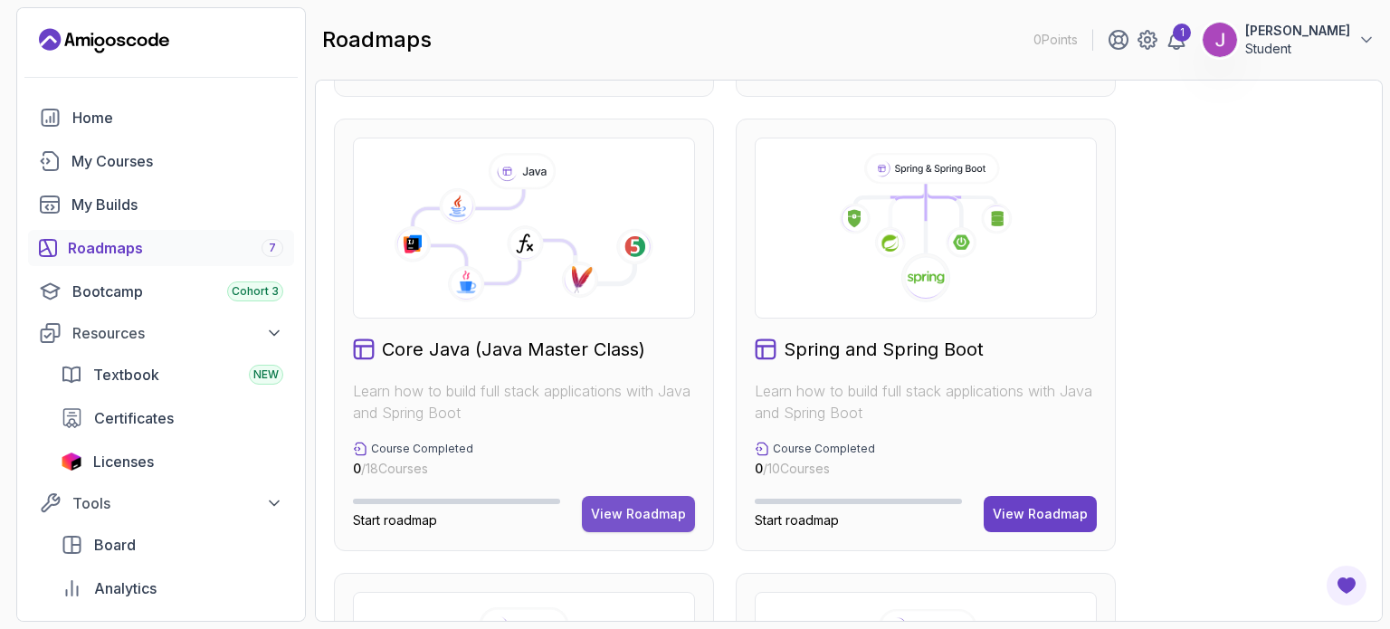
click at [664, 510] on div "View Roadmap" at bounding box center [638, 514] width 95 height 18
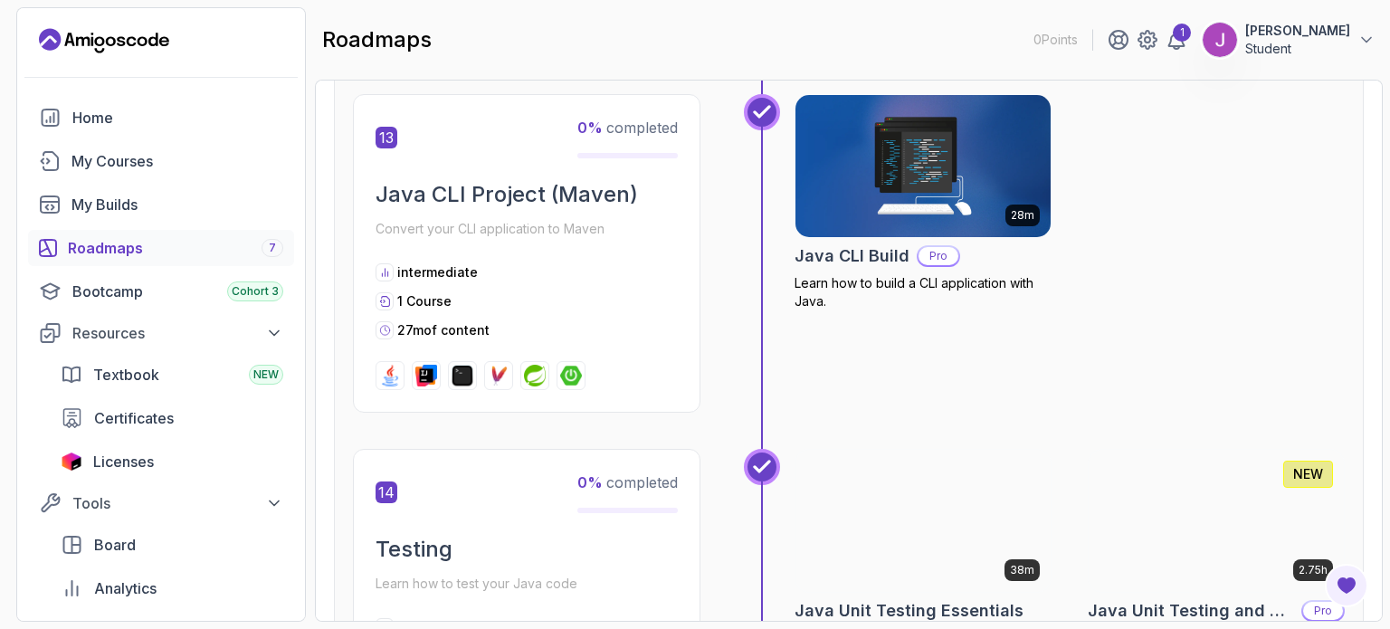
scroll to position [4993, 0]
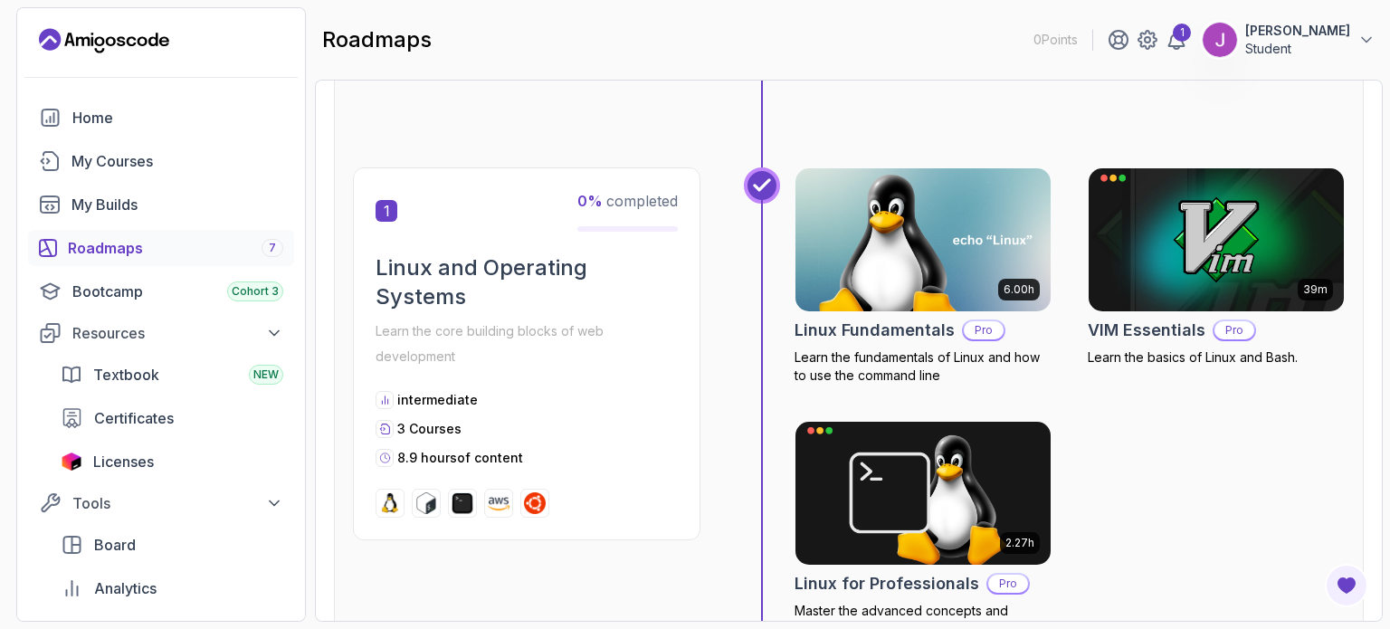
scroll to position [302, 0]
click at [503, 500] on img at bounding box center [499, 504] width 22 height 22
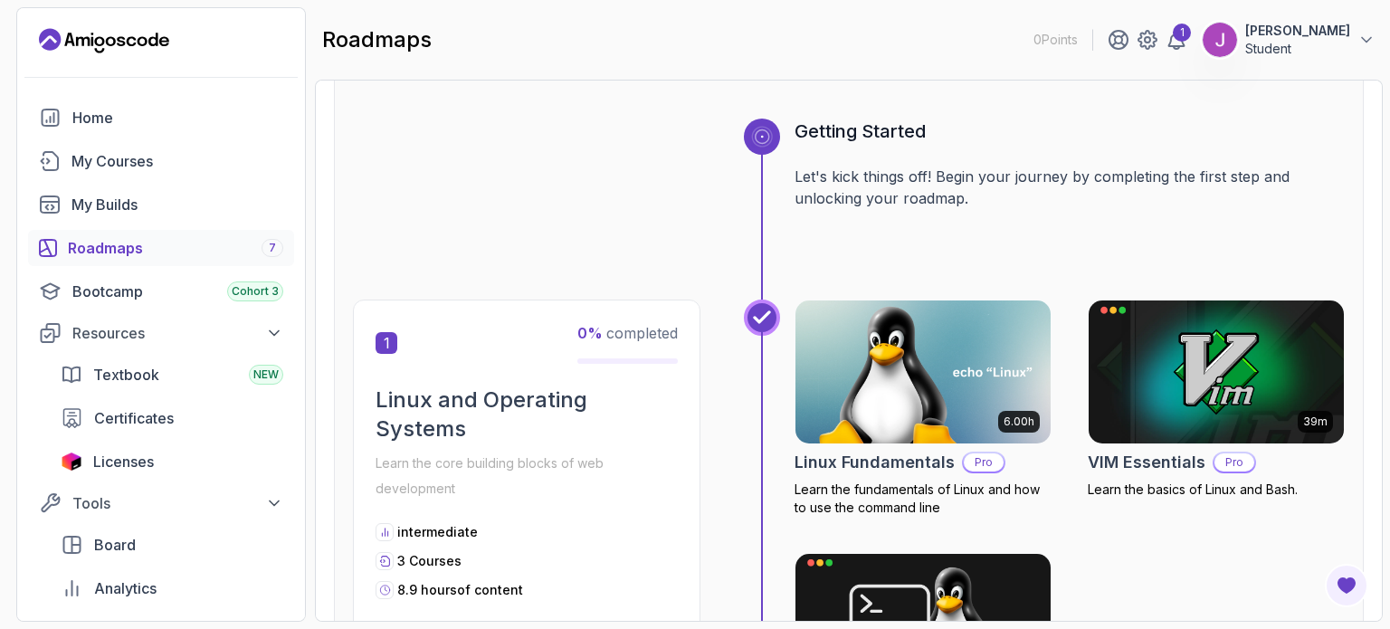
scroll to position [0, 0]
